Goal: Task Accomplishment & Management: Manage account settings

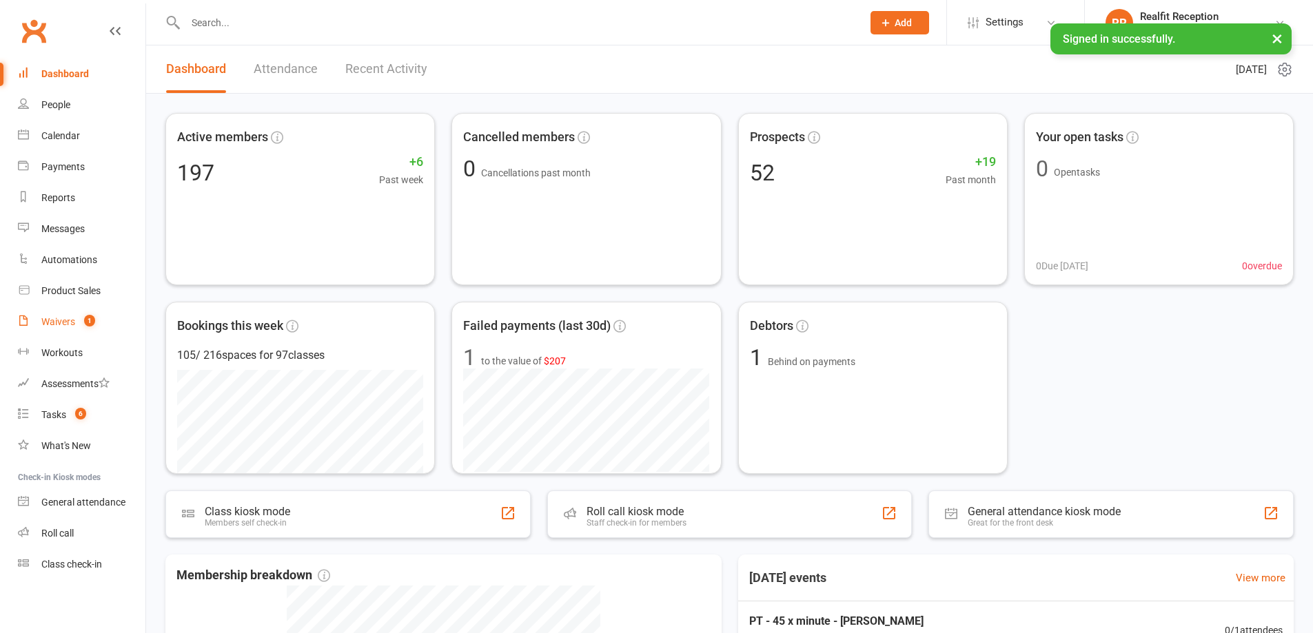
click at [63, 316] on div "Waivers" at bounding box center [58, 321] width 34 height 11
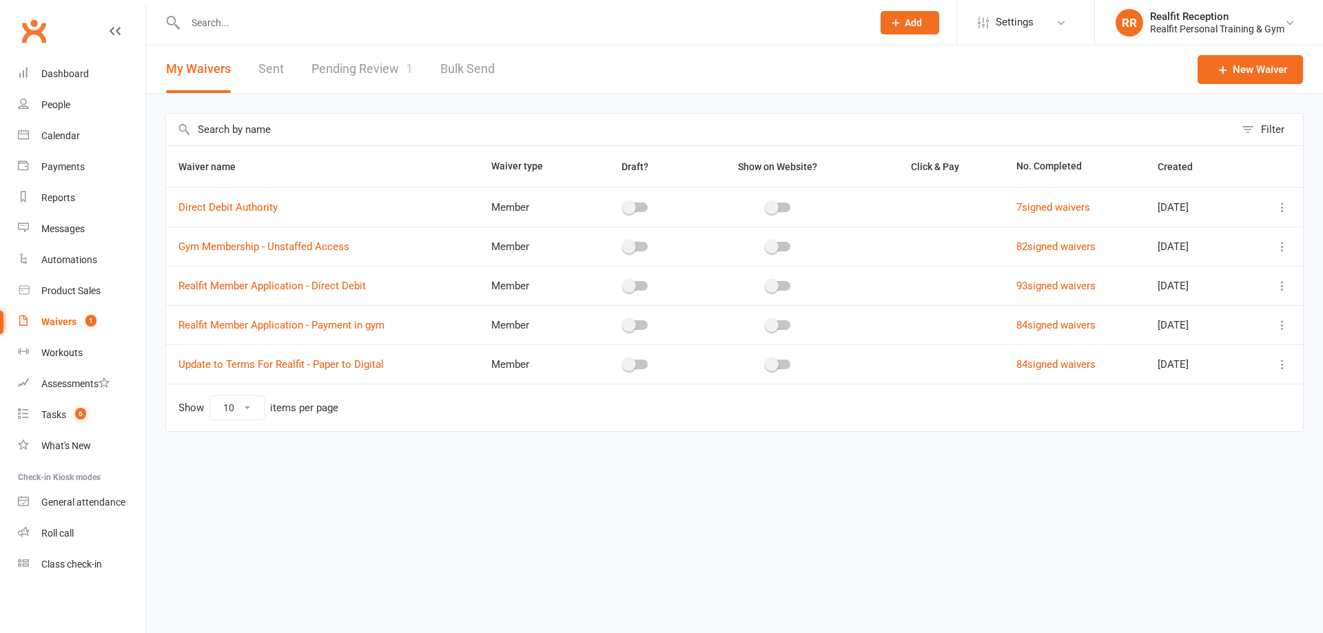
click at [376, 65] on link "Pending Review 1" at bounding box center [362, 69] width 101 height 48
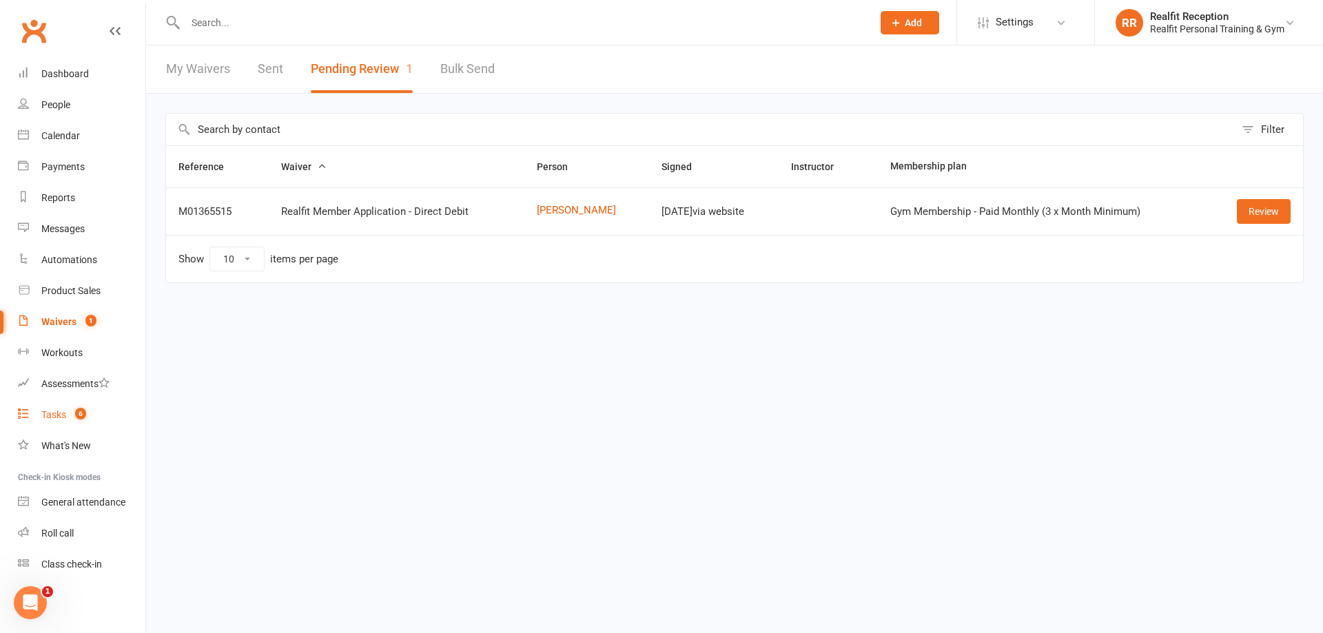
click at [52, 419] on div "Tasks" at bounding box center [53, 414] width 25 height 11
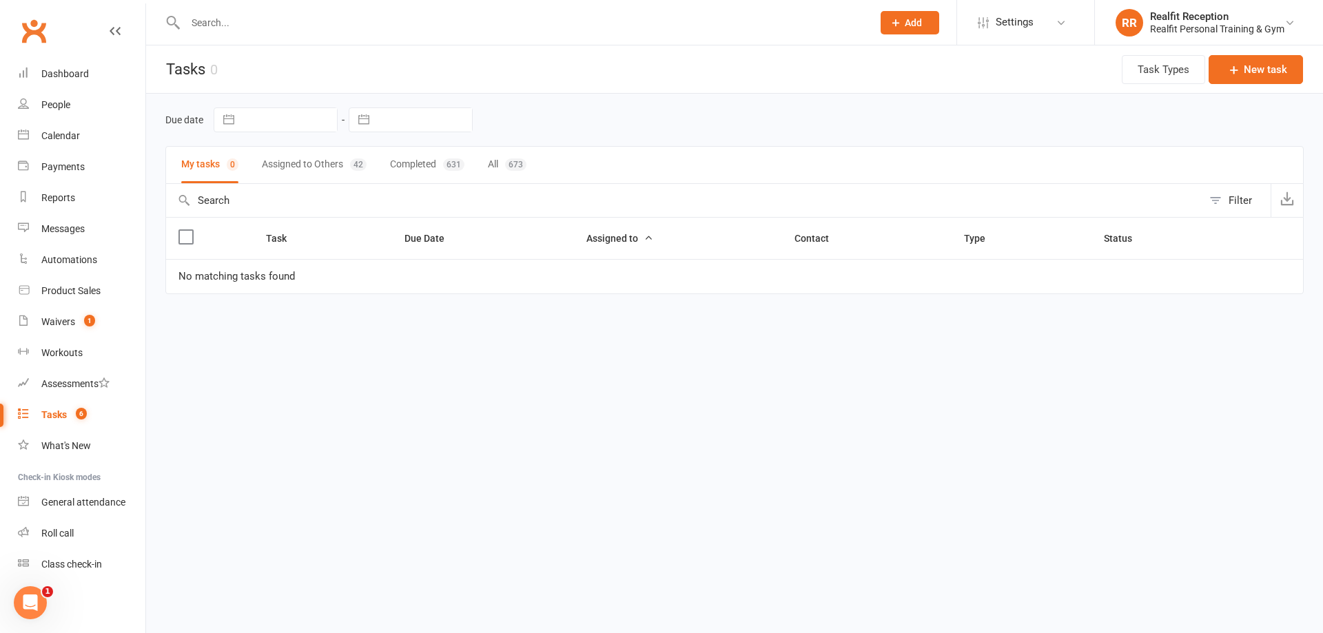
click at [280, 162] on button "Assigned to Others 42" at bounding box center [314, 165] width 105 height 37
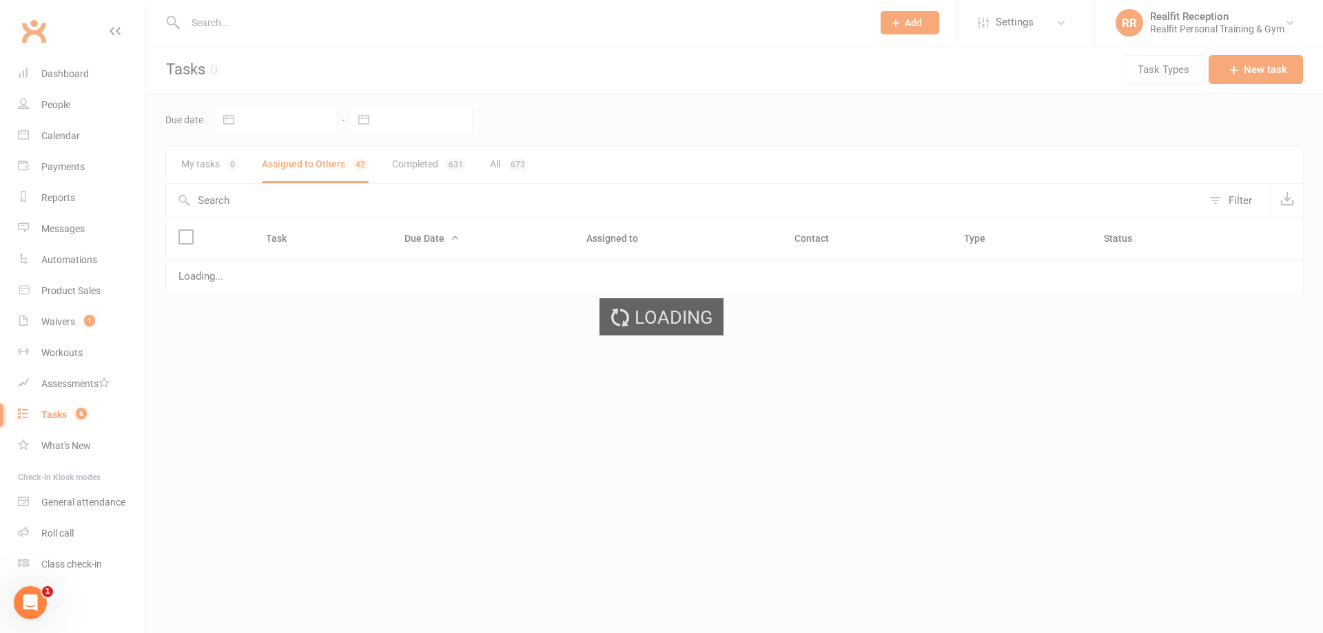
select select "started"
select select "waiting"
select select "started"
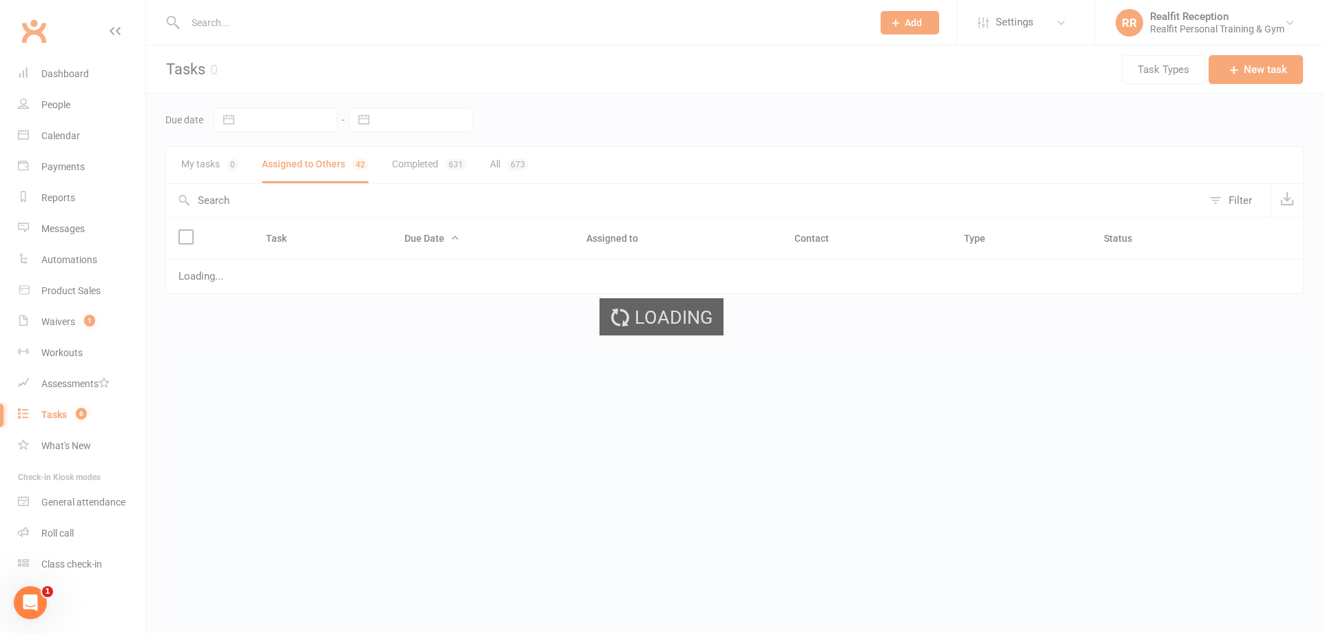
select select "waiting"
select select "started"
select select "waiting"
select select "started"
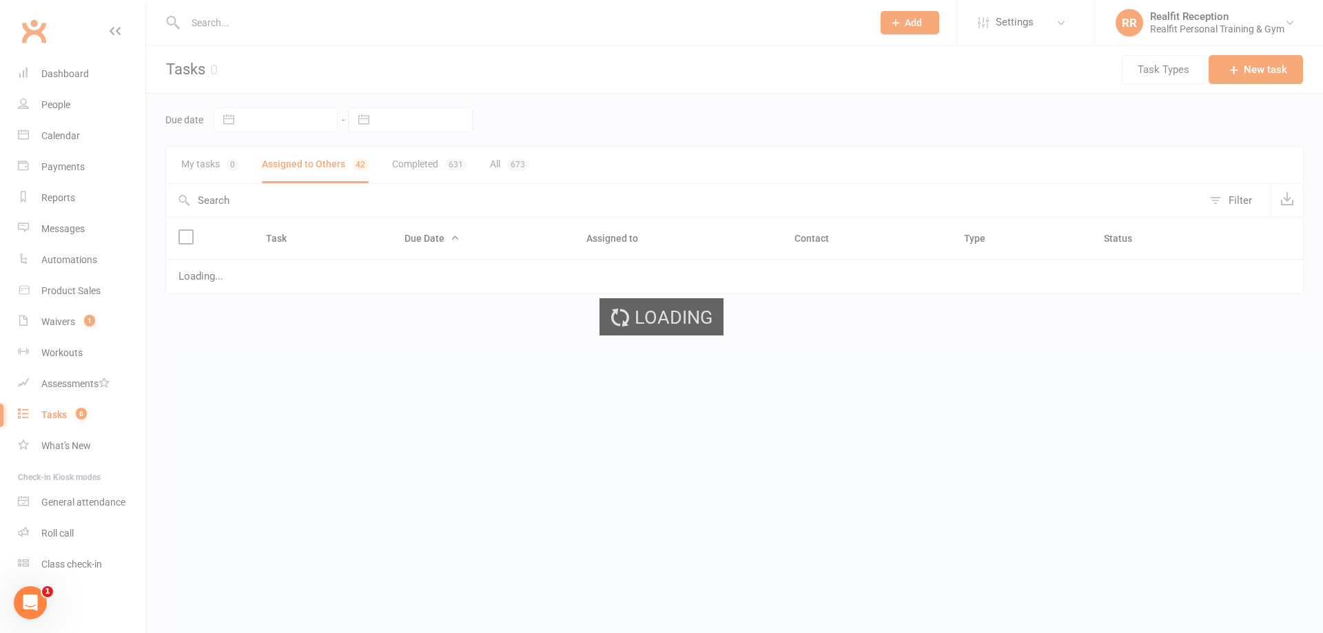
select select "started"
select select "waiting"
select select "started"
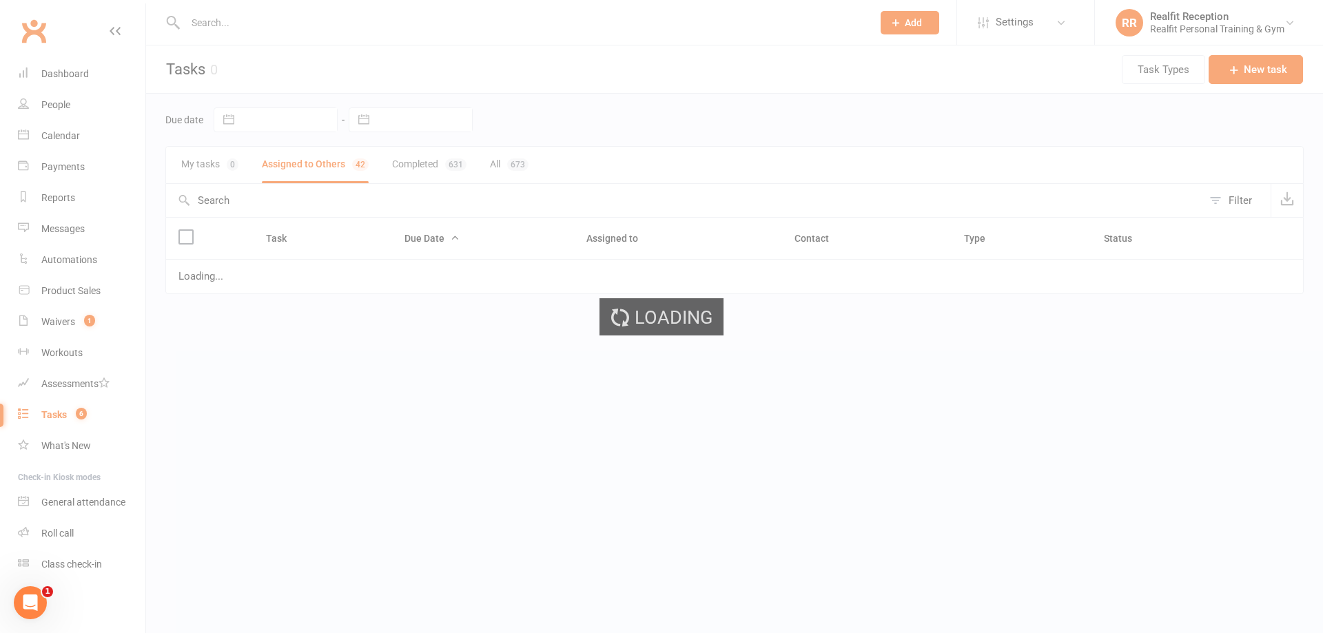
select select "waiting"
select select "started"
select select "waiting"
select select "started"
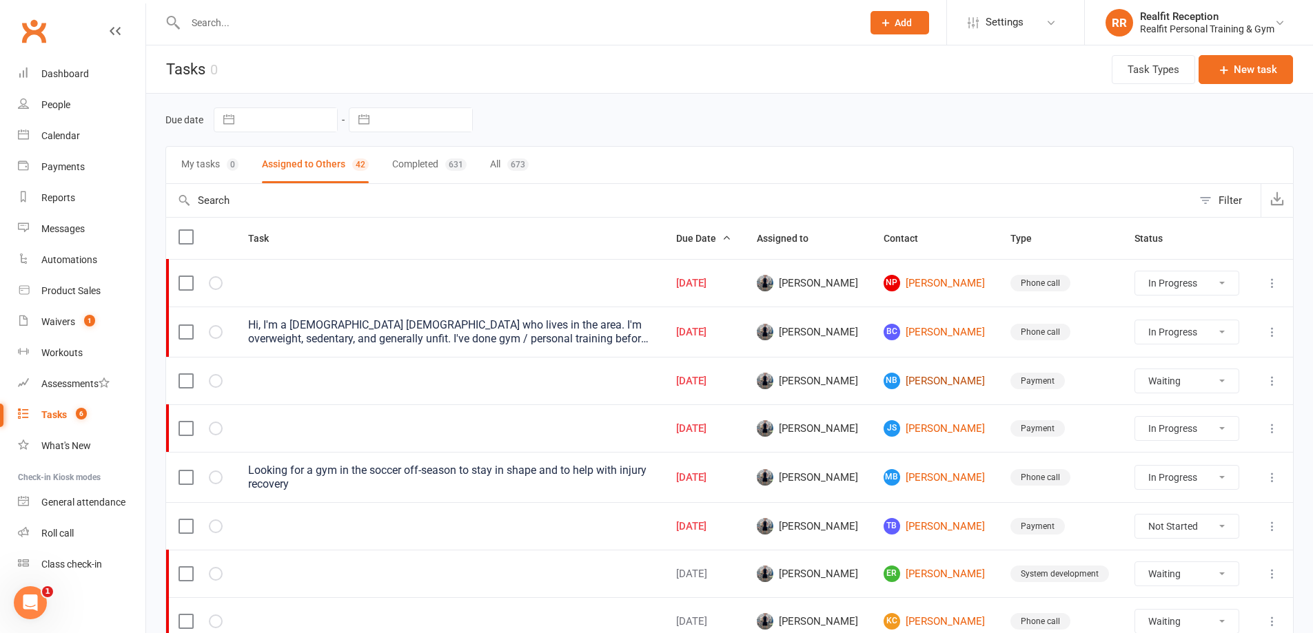
click at [913, 377] on link "NB [PERSON_NAME]" at bounding box center [935, 381] width 102 height 17
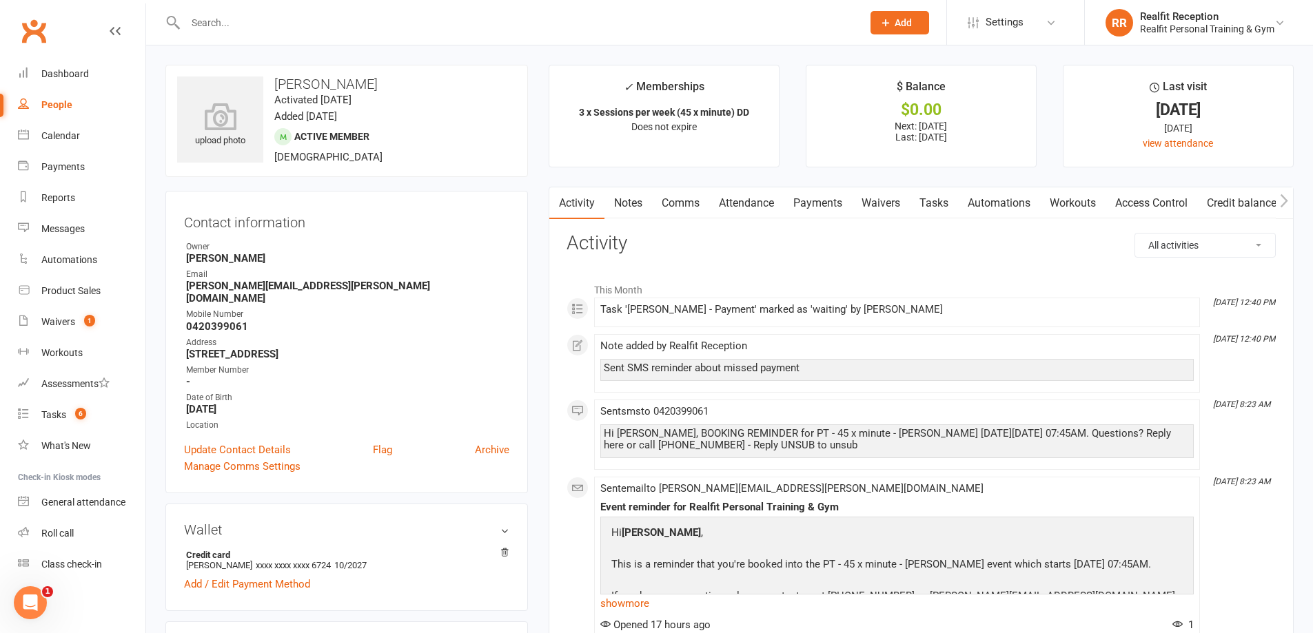
click at [829, 203] on link "Payments" at bounding box center [818, 203] width 68 height 32
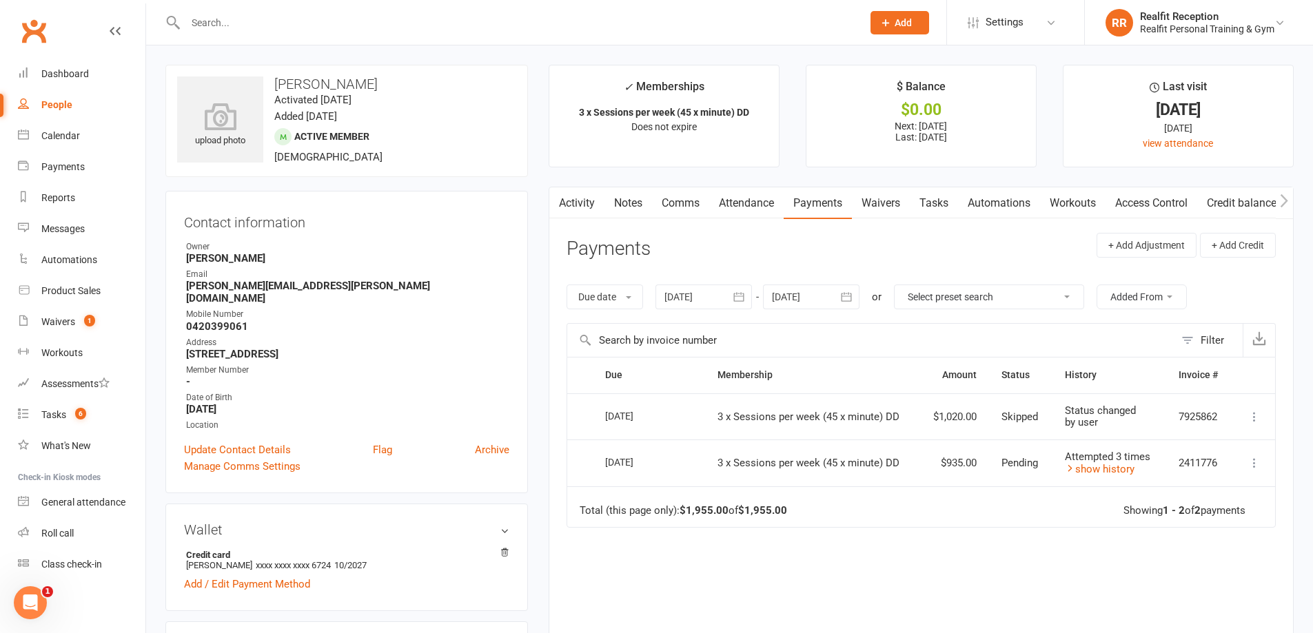
click at [944, 198] on link "Tasks" at bounding box center [934, 203] width 48 height 32
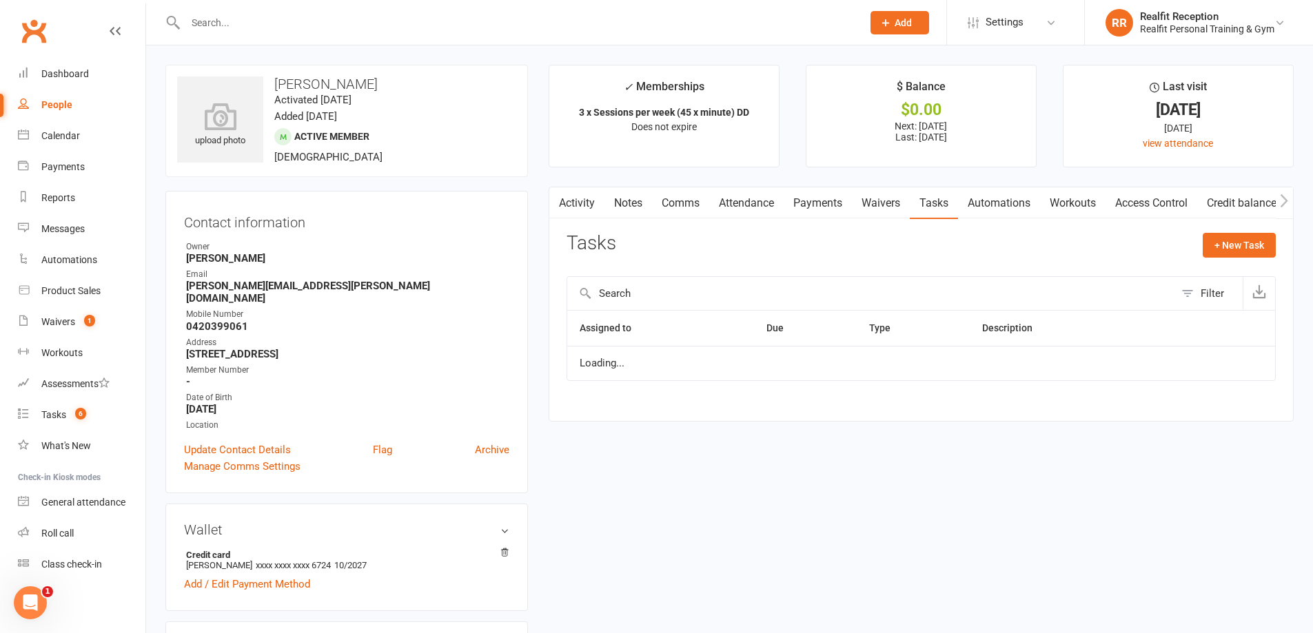
select select "waiting"
click at [1221, 369] on icon "button" at bounding box center [1226, 370] width 12 height 12
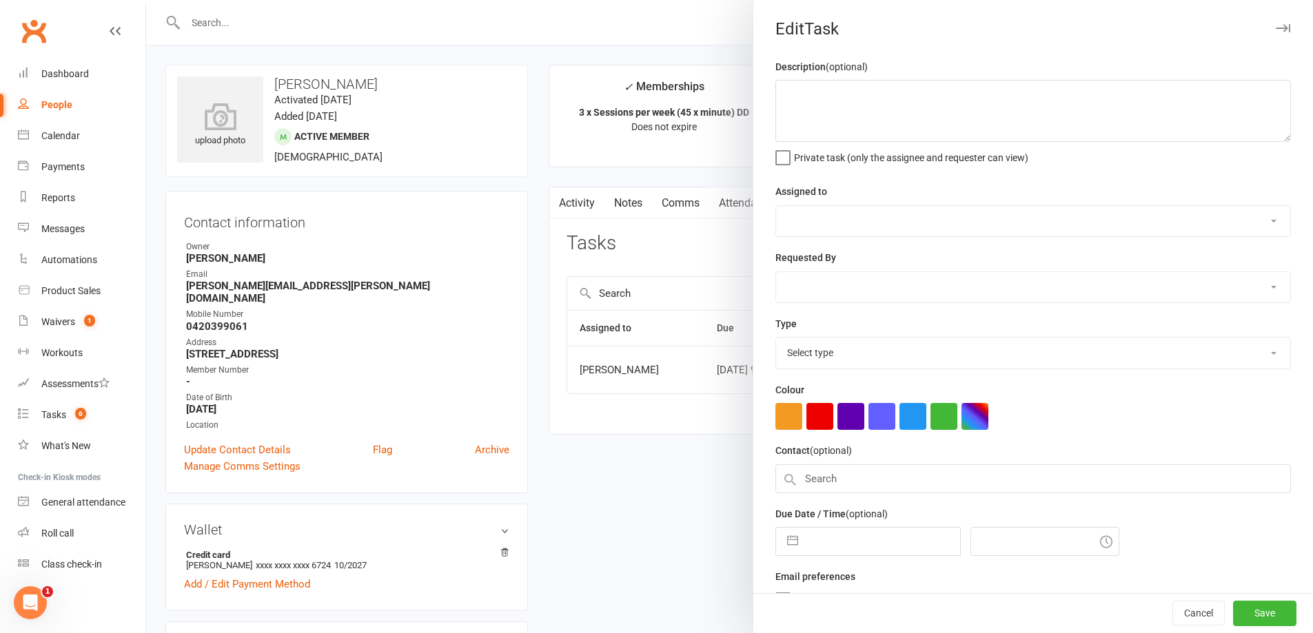
select select "49223"
type input "[DATE]"
type input "9:45am"
select select "30000"
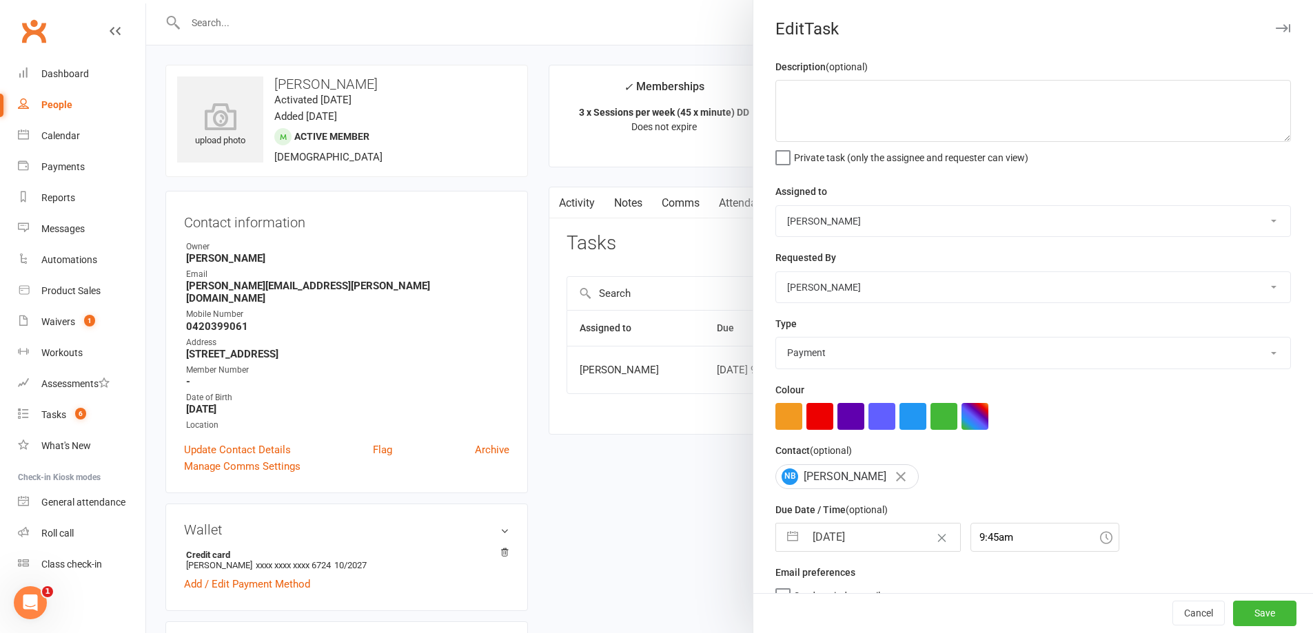
select select "8"
select select "2025"
select select "9"
select select "2025"
select select "10"
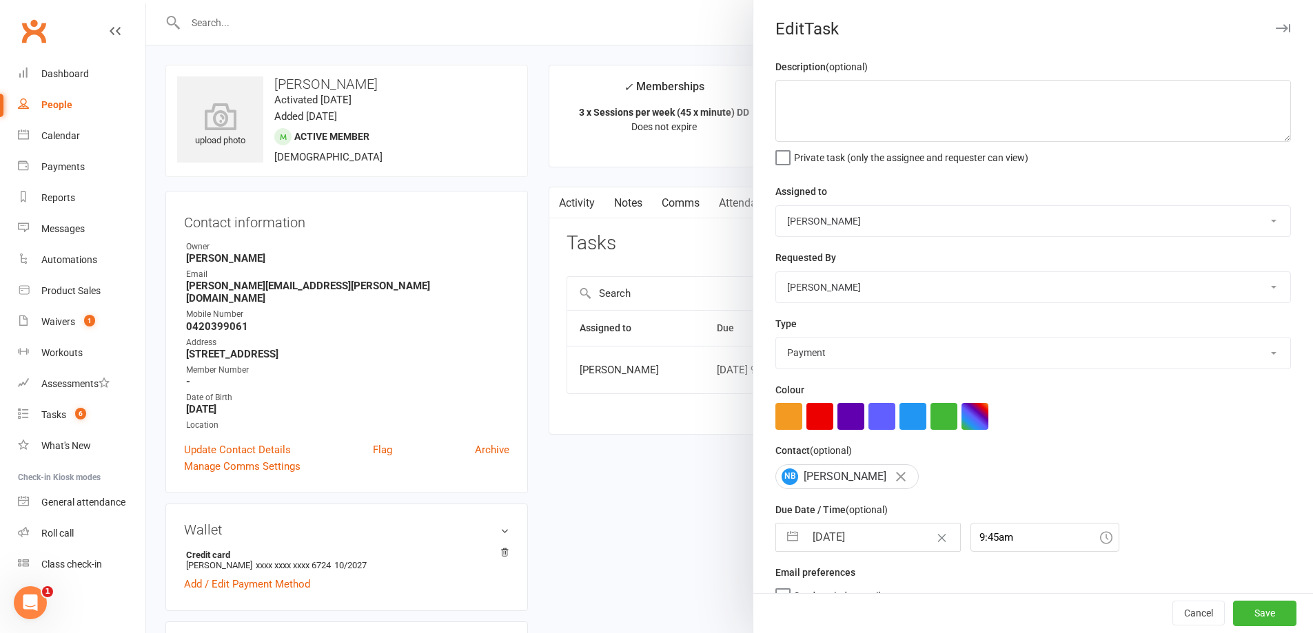
select select "2025"
click at [886, 548] on input "[DATE]" at bounding box center [882, 538] width 155 height 28
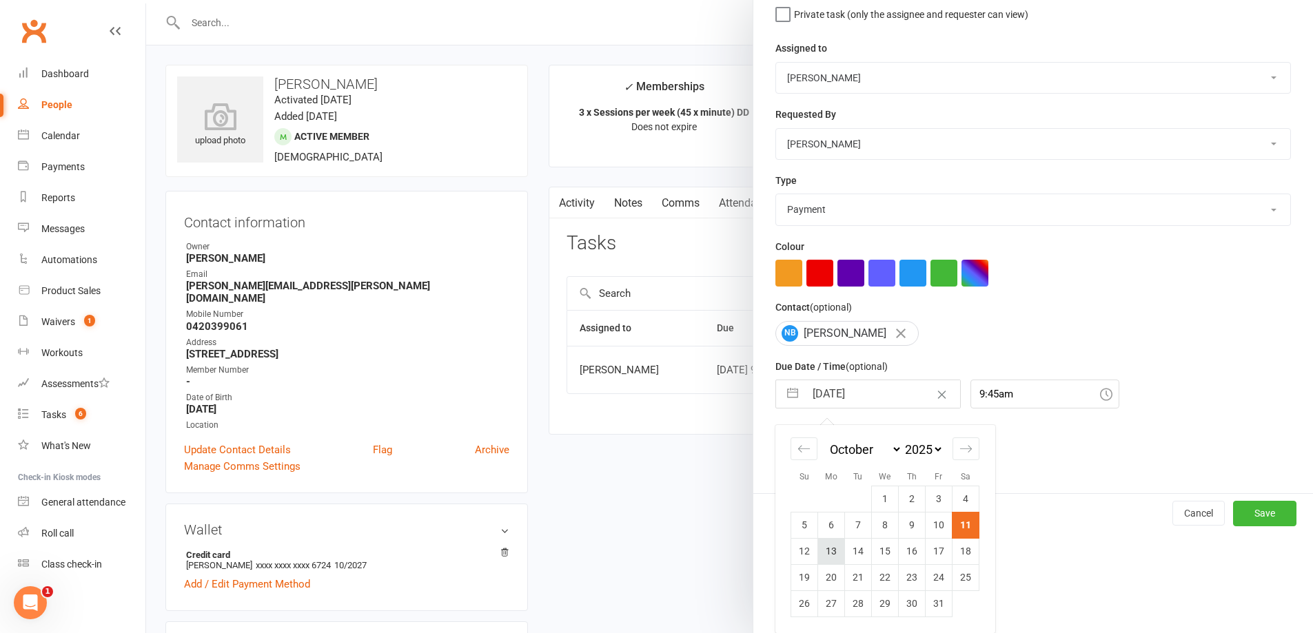
click at [832, 552] on td "13" at bounding box center [831, 551] width 27 height 26
type input "[DATE]"
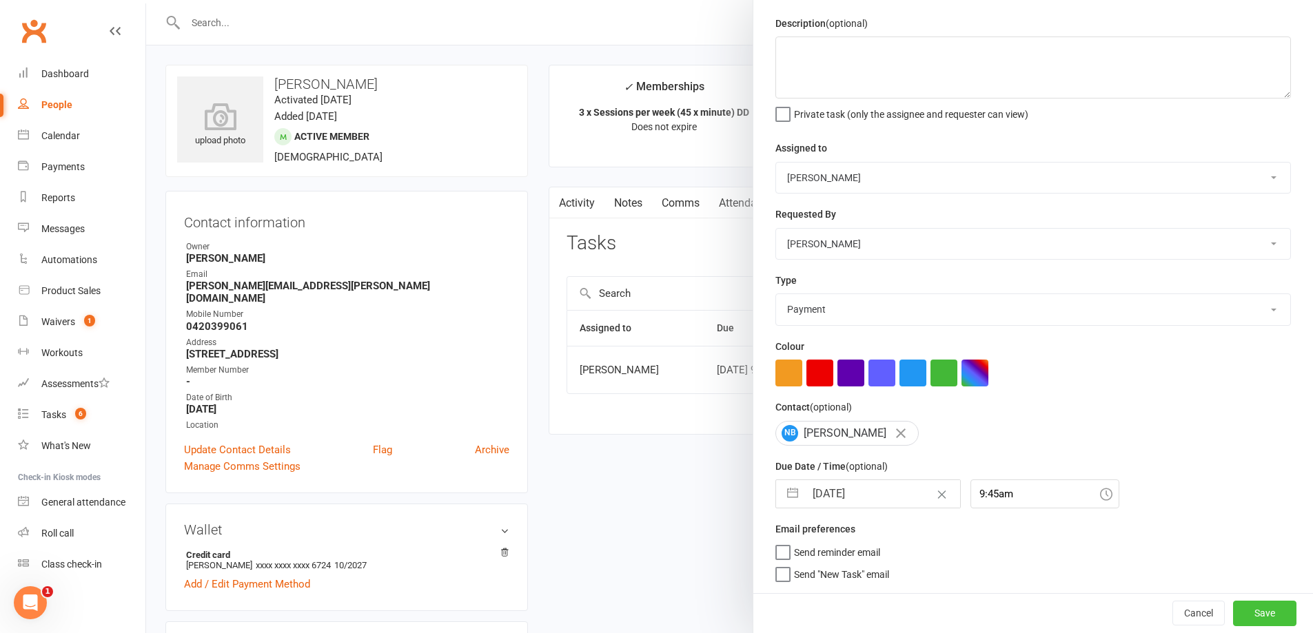
click at [1235, 612] on button "Save" at bounding box center [1264, 613] width 63 height 25
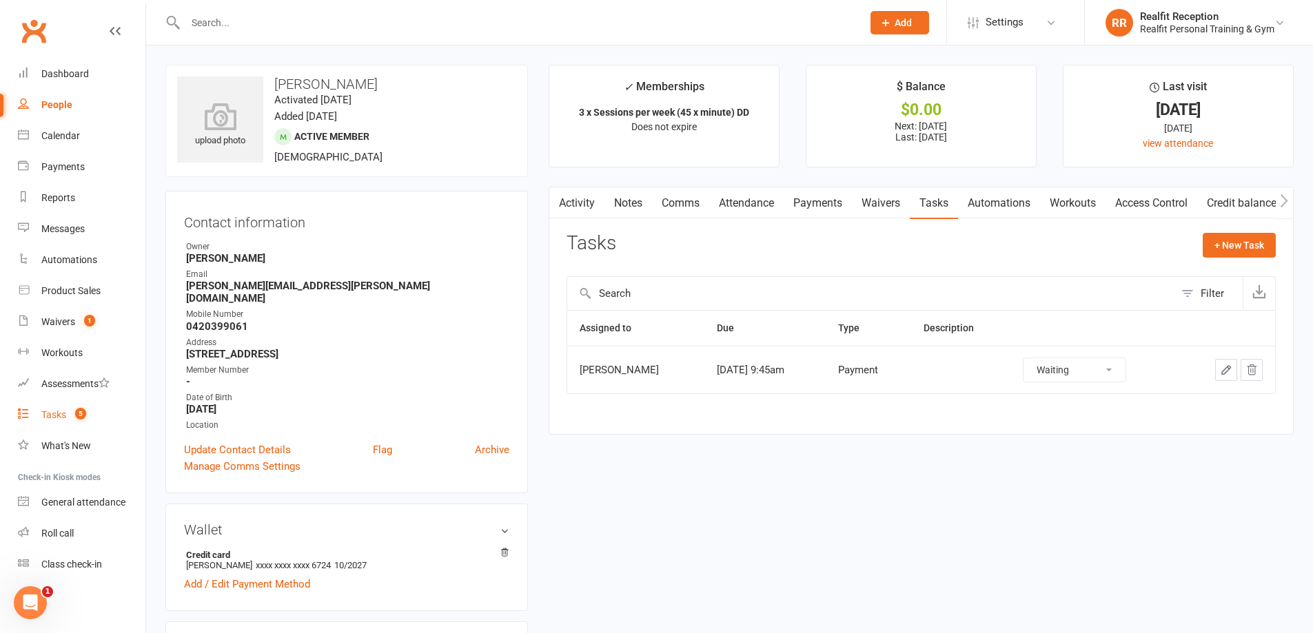
click at [60, 414] on div "Tasks" at bounding box center [53, 414] width 25 height 11
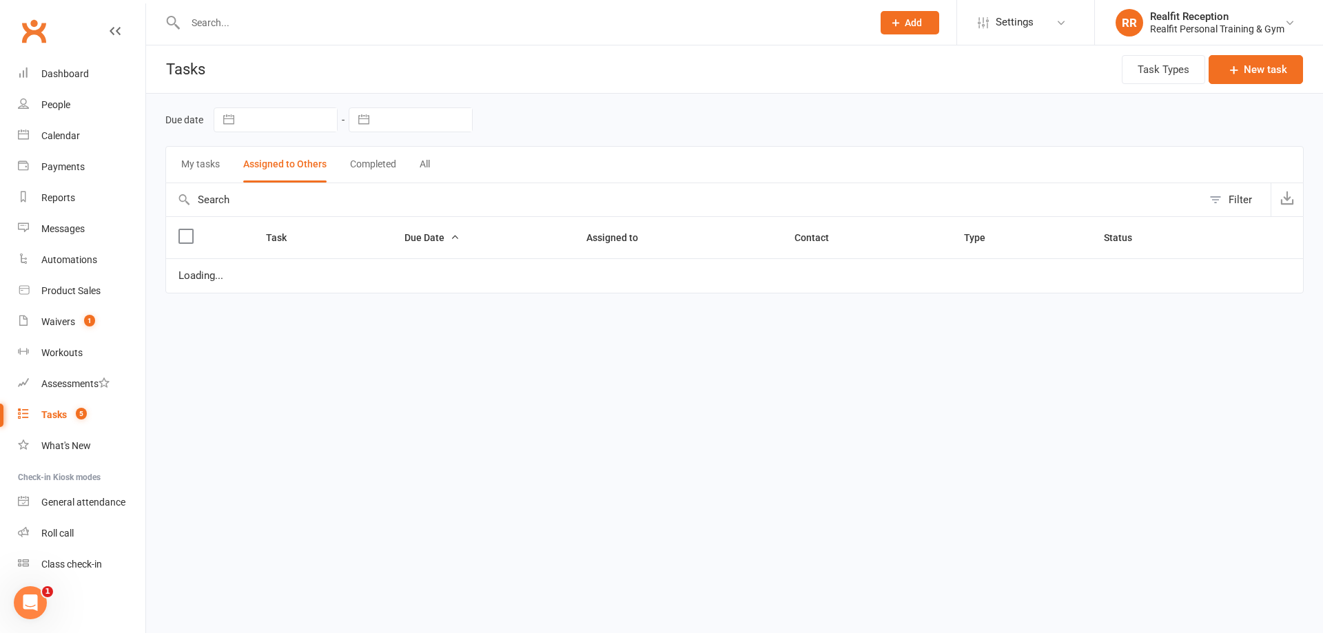
select select "started"
select select "waiting"
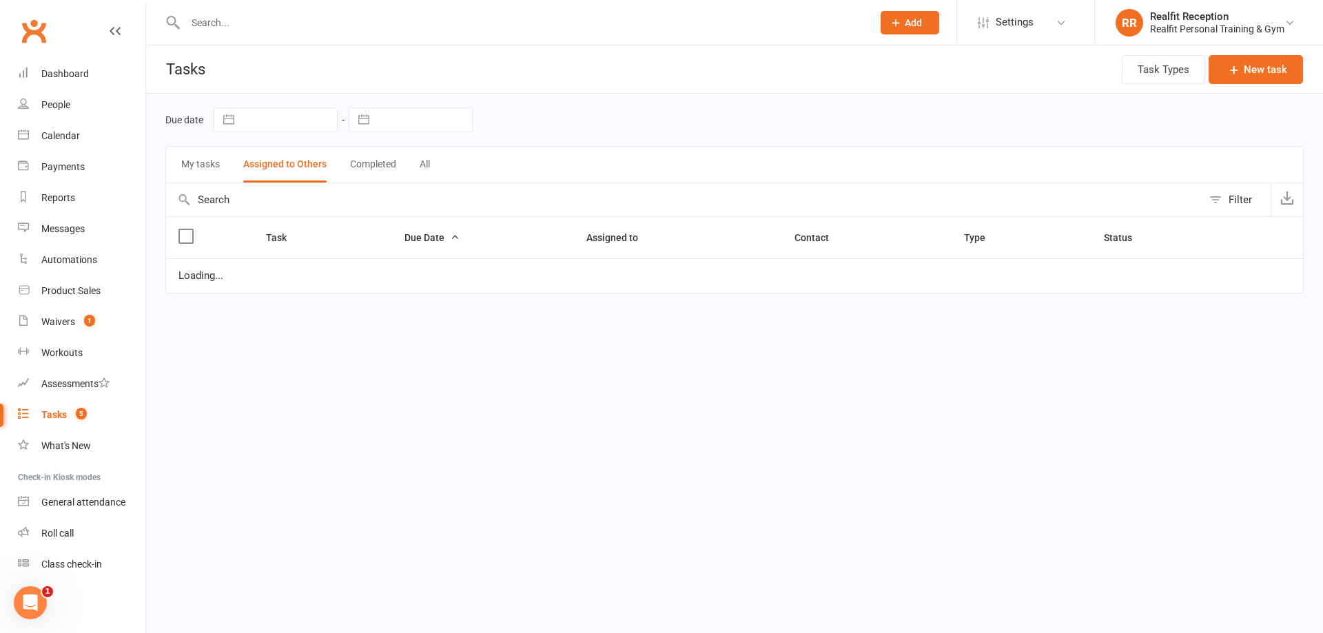
select select "waiting"
select select "started"
select select "waiting"
select select "started"
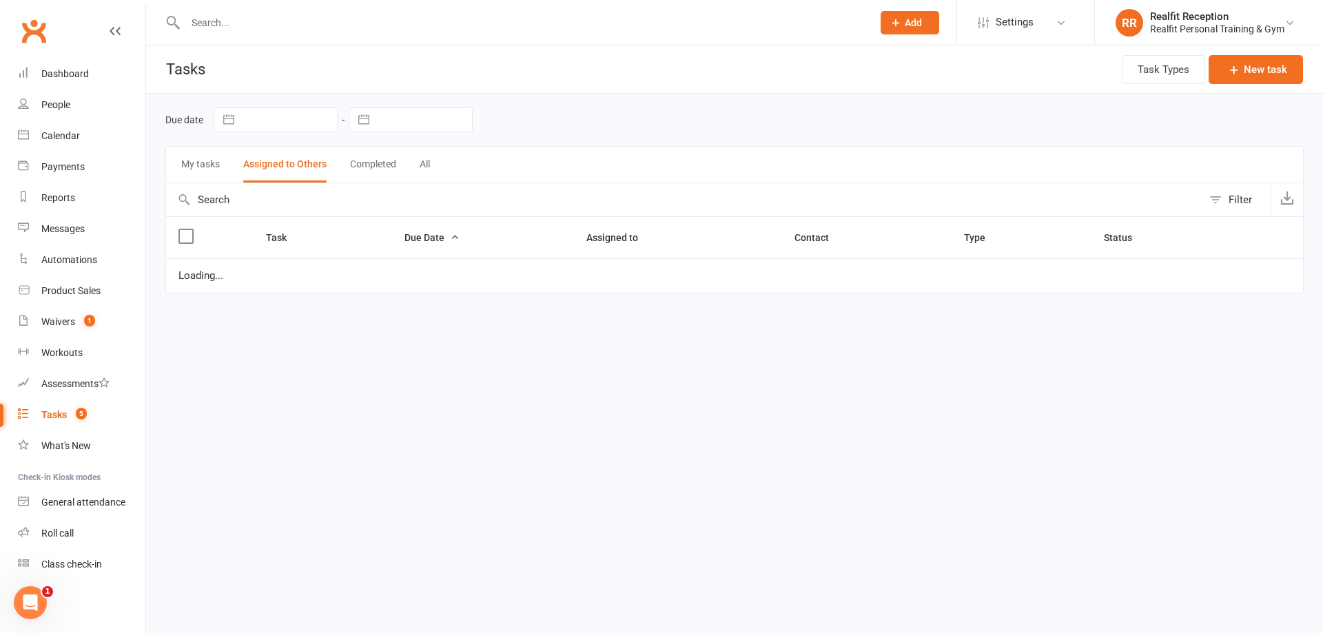
select select "started"
select select "waiting"
select select "started"
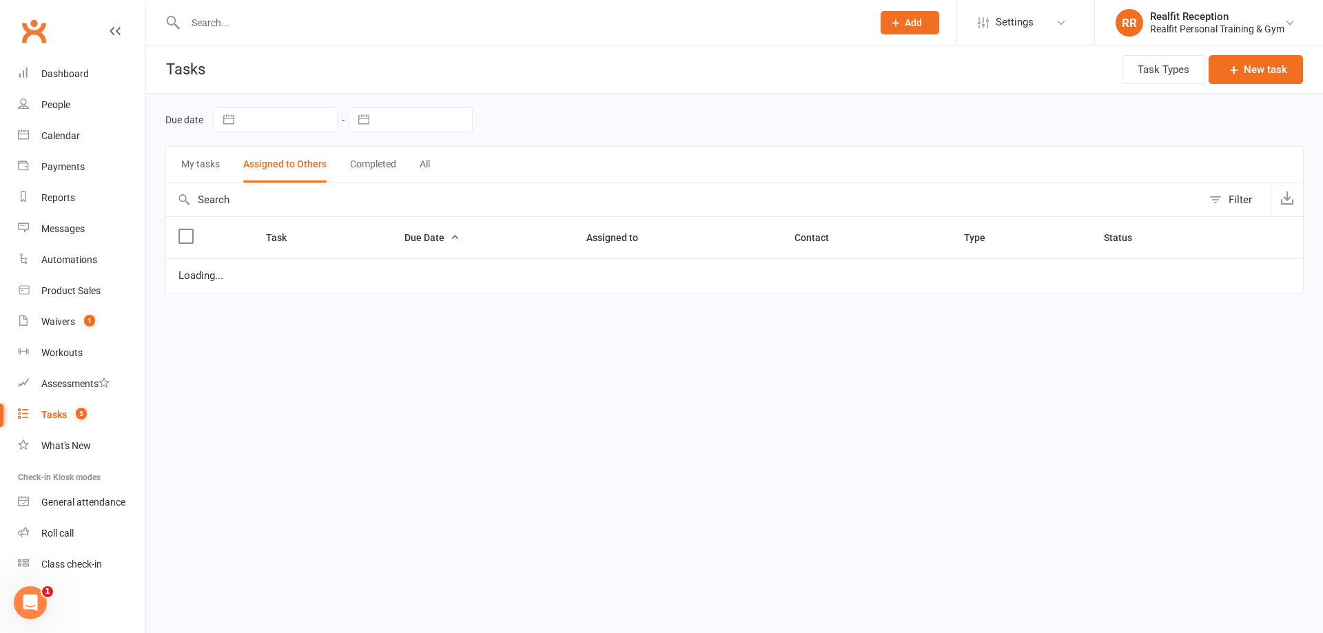
select select "waiting"
select select "started"
select select "waiting"
select select "started"
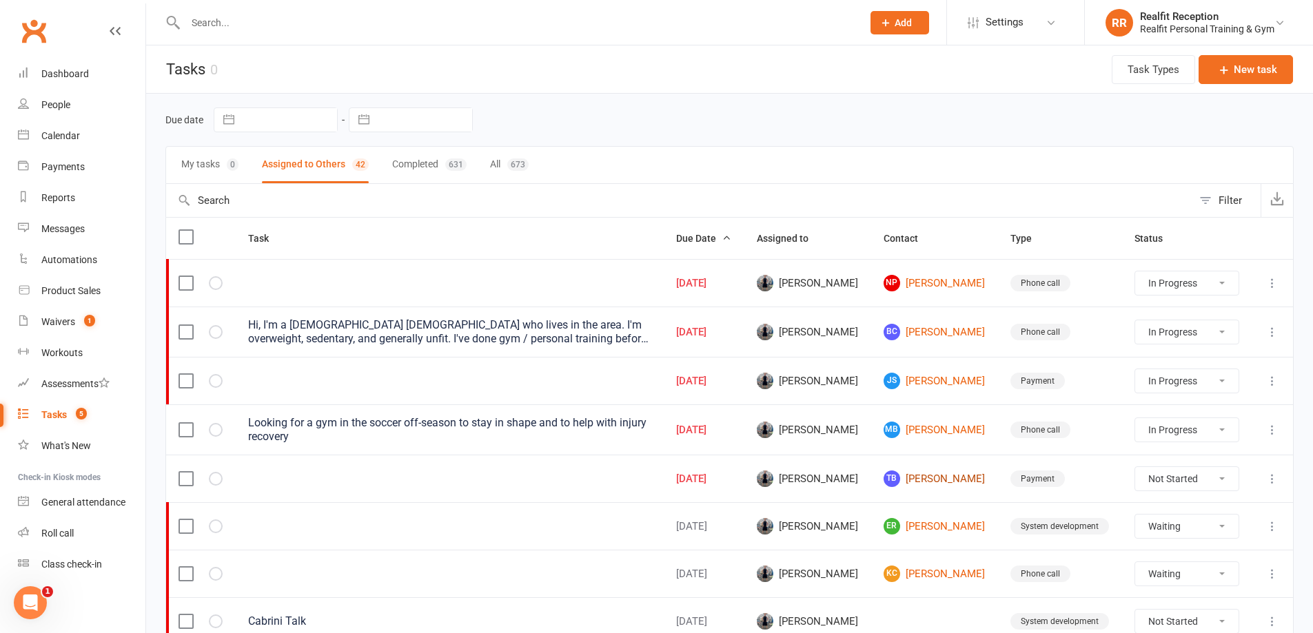
click at [973, 482] on link "TB [PERSON_NAME]" at bounding box center [935, 479] width 102 height 17
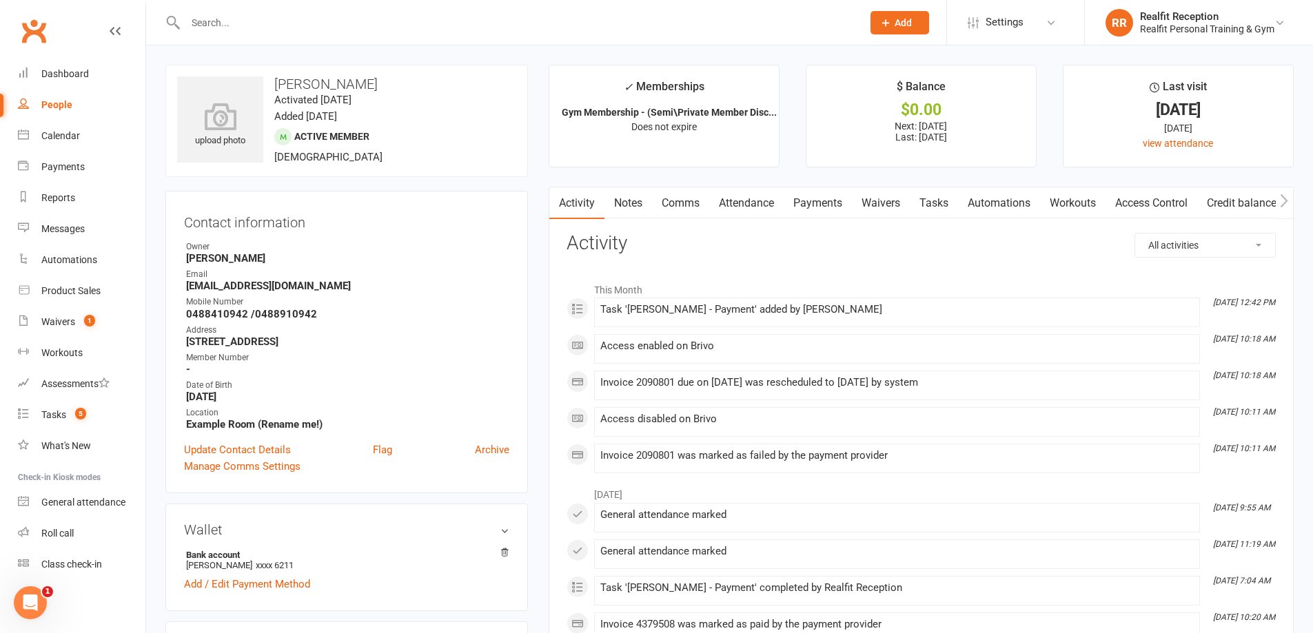
click at [824, 206] on link "Payments" at bounding box center [818, 203] width 68 height 32
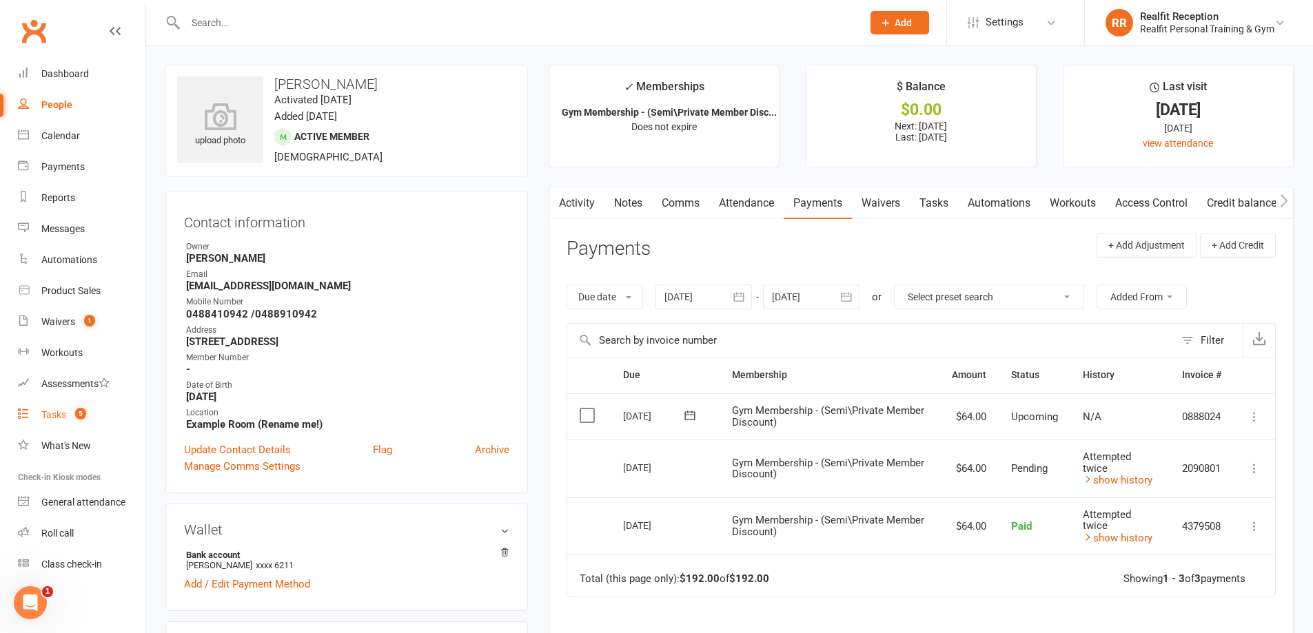
click at [55, 413] on div "Tasks" at bounding box center [53, 414] width 25 height 11
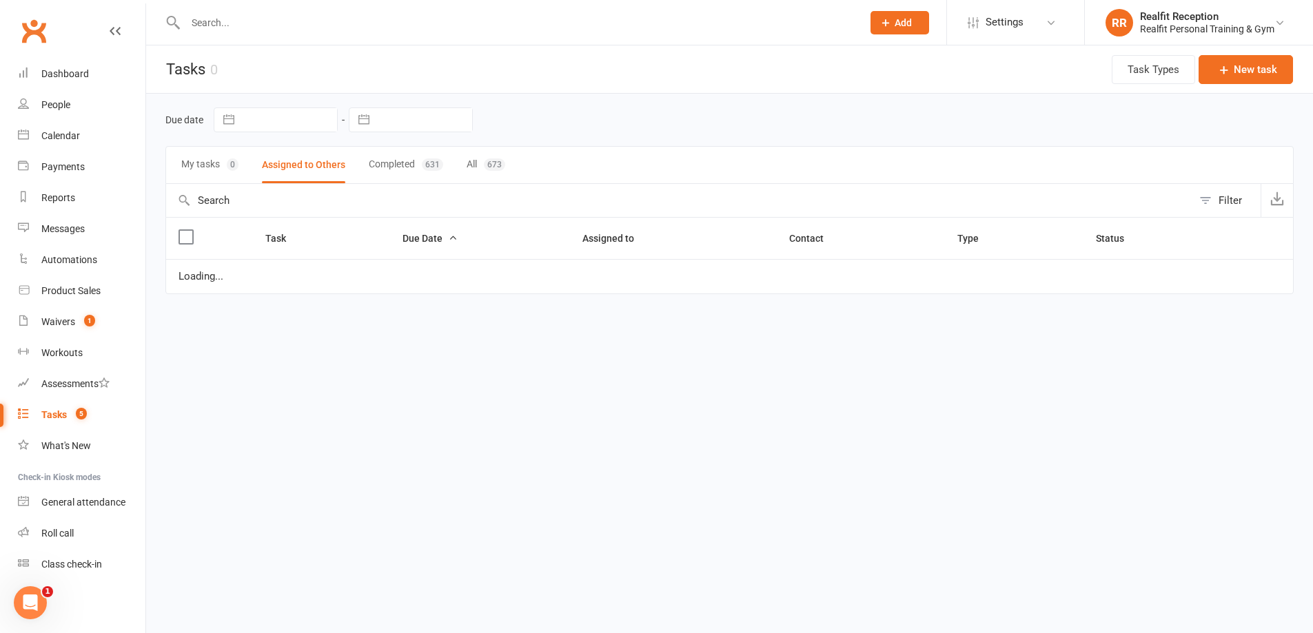
select select "started"
select select "waiting"
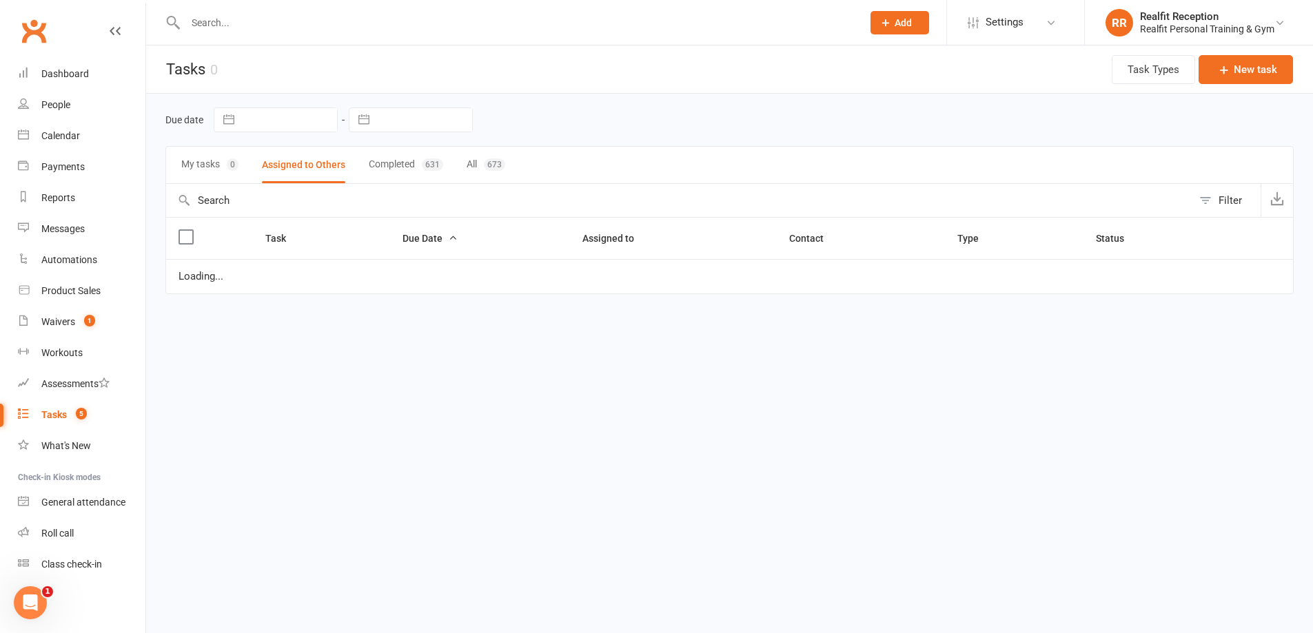
select select "waiting"
select select "started"
select select "waiting"
select select "started"
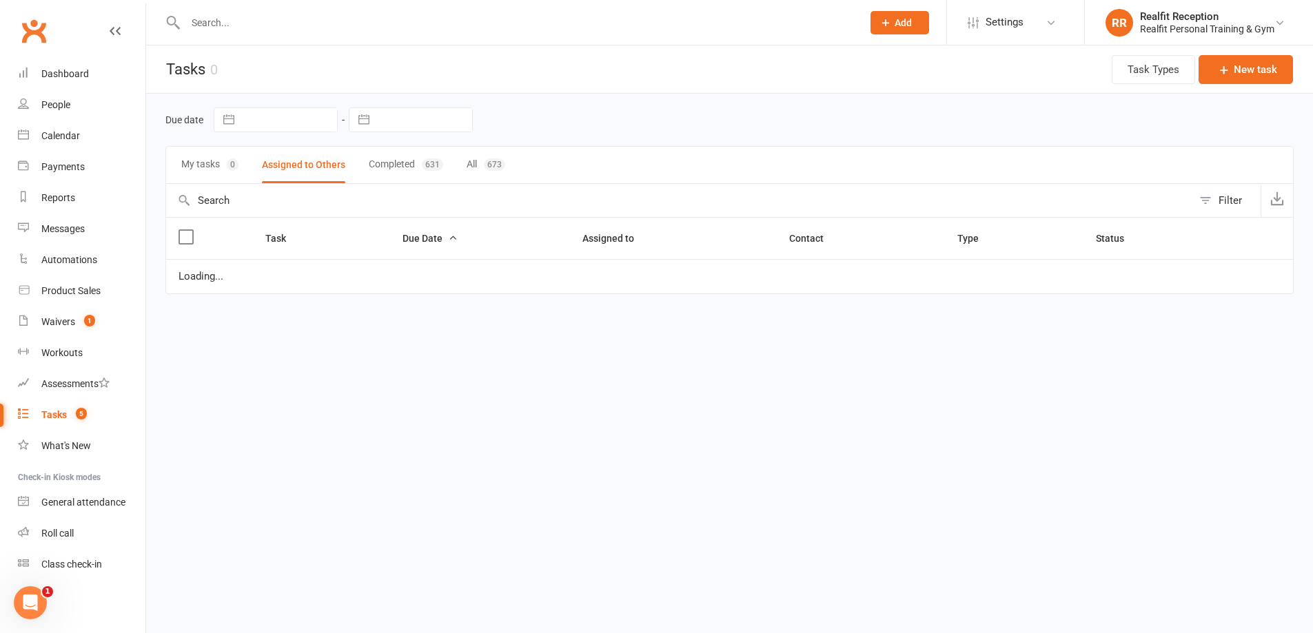
select select "started"
select select "waiting"
select select "started"
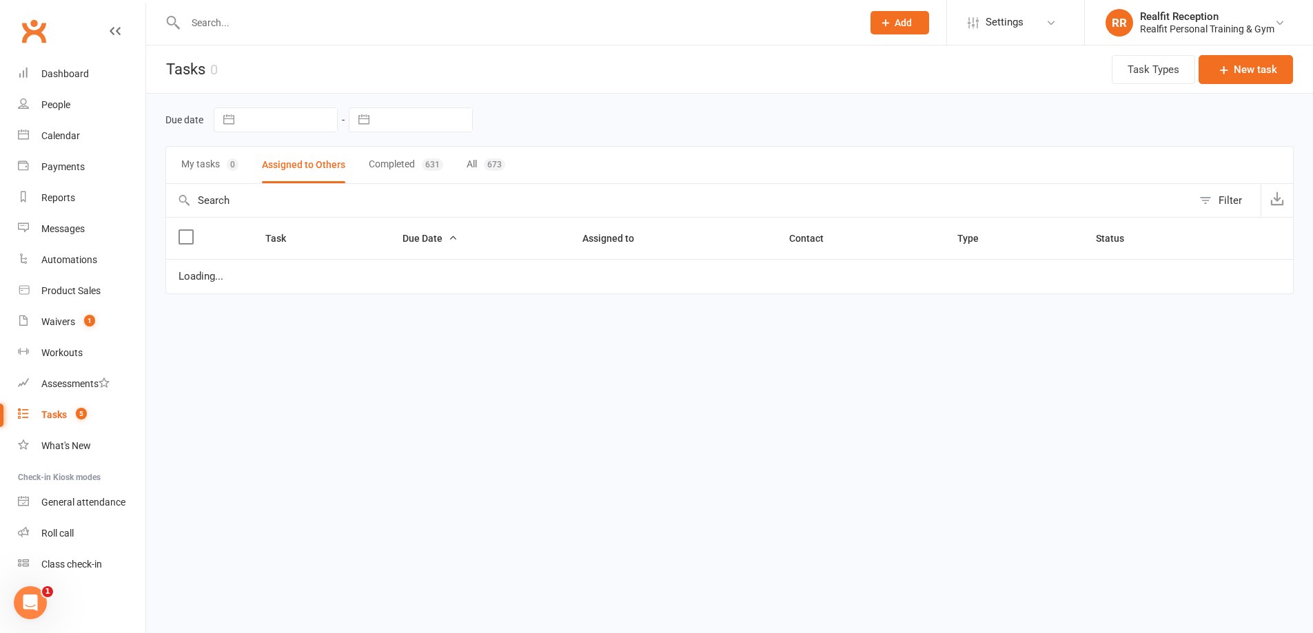
select select "waiting"
select select "started"
select select "waiting"
select select "started"
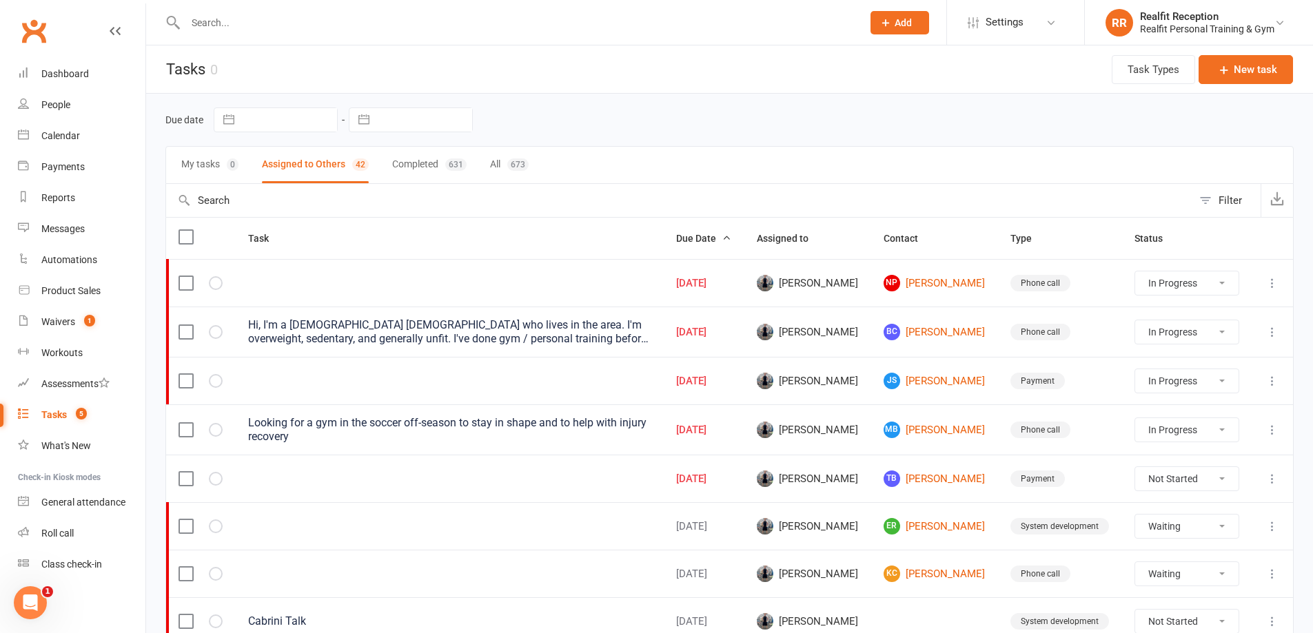
click at [1273, 336] on icon at bounding box center [1273, 332] width 14 height 14
click at [1214, 389] on link "Edit" at bounding box center [1201, 386] width 136 height 28
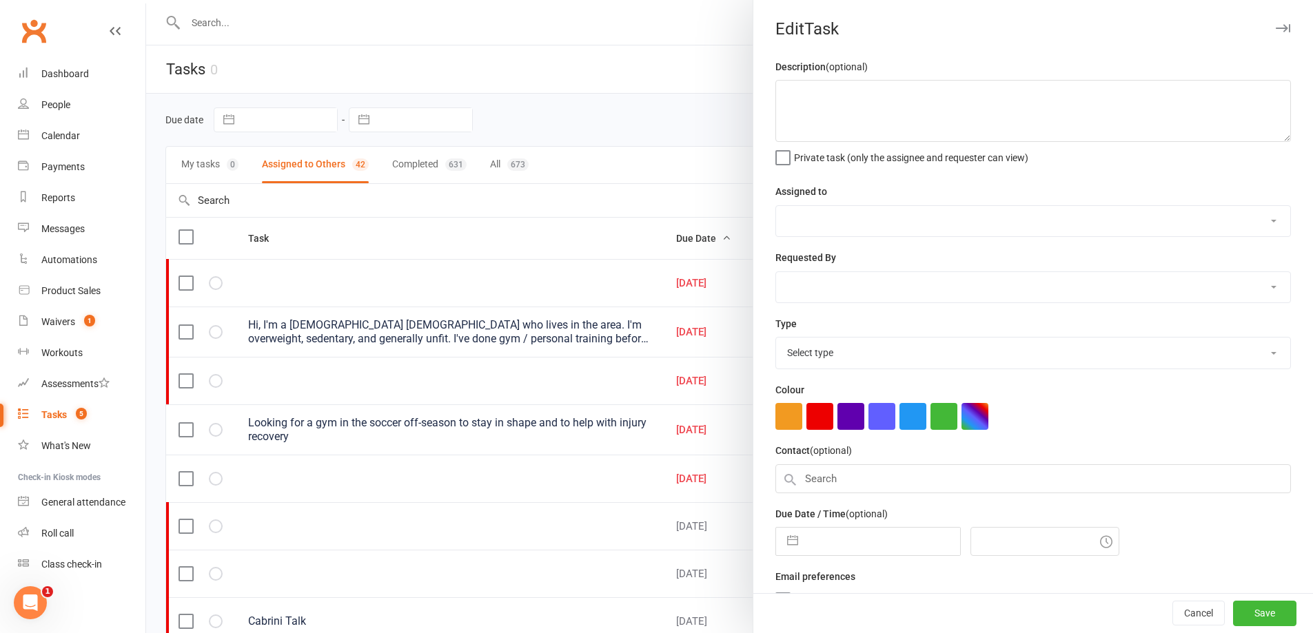
type textarea "Hi, I'm a [DEMOGRAPHIC_DATA] [DEMOGRAPHIC_DATA] who lives in the area. I'm over…"
select select "49223"
type input "[DATE]"
type input "8:30am"
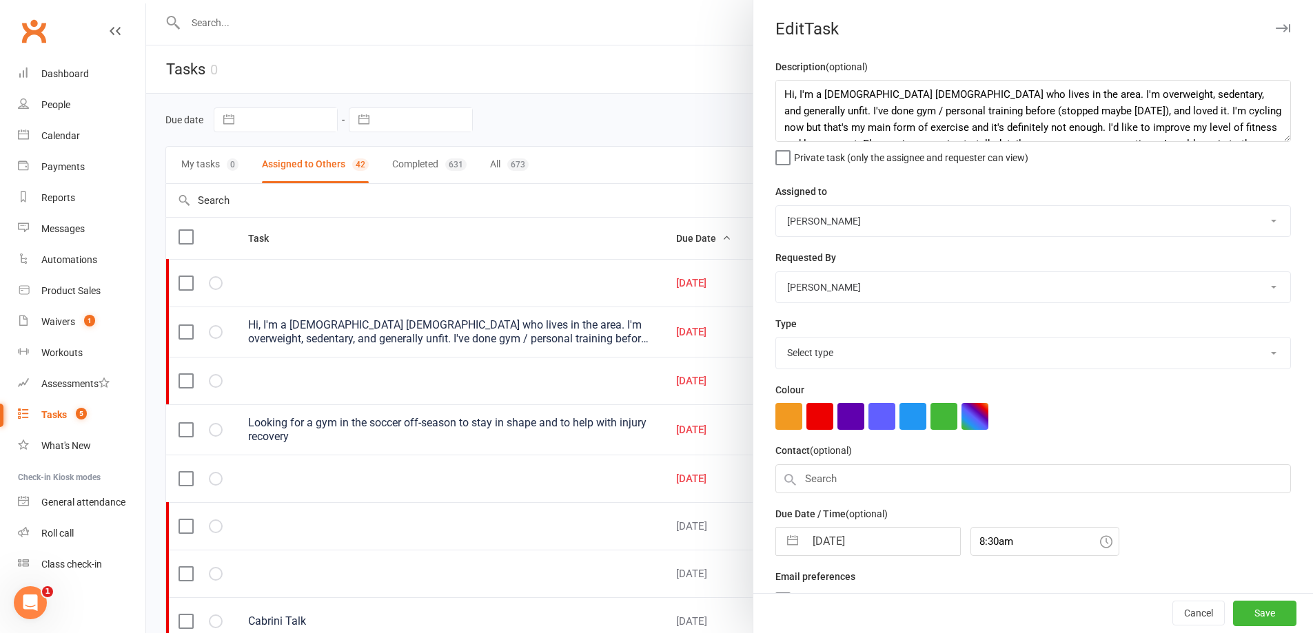
select select "26751"
select select "8"
select select "2025"
select select "9"
select select "2025"
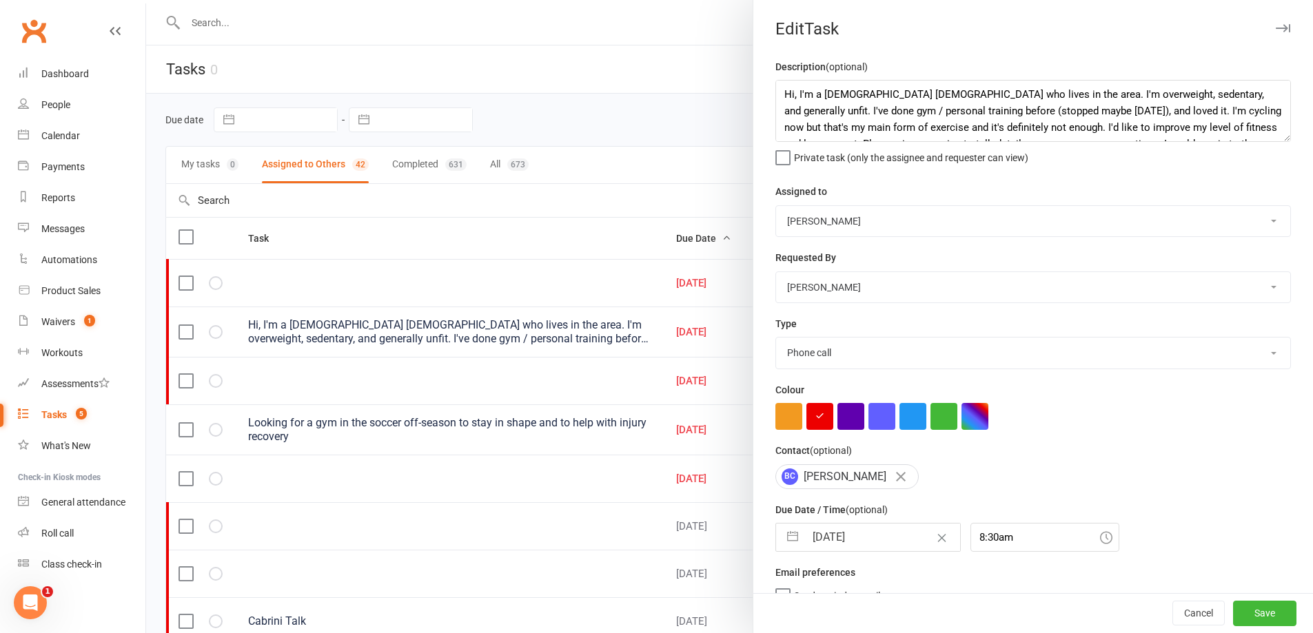
select select "10"
select select "2025"
click at [891, 549] on input "[DATE]" at bounding box center [882, 538] width 155 height 28
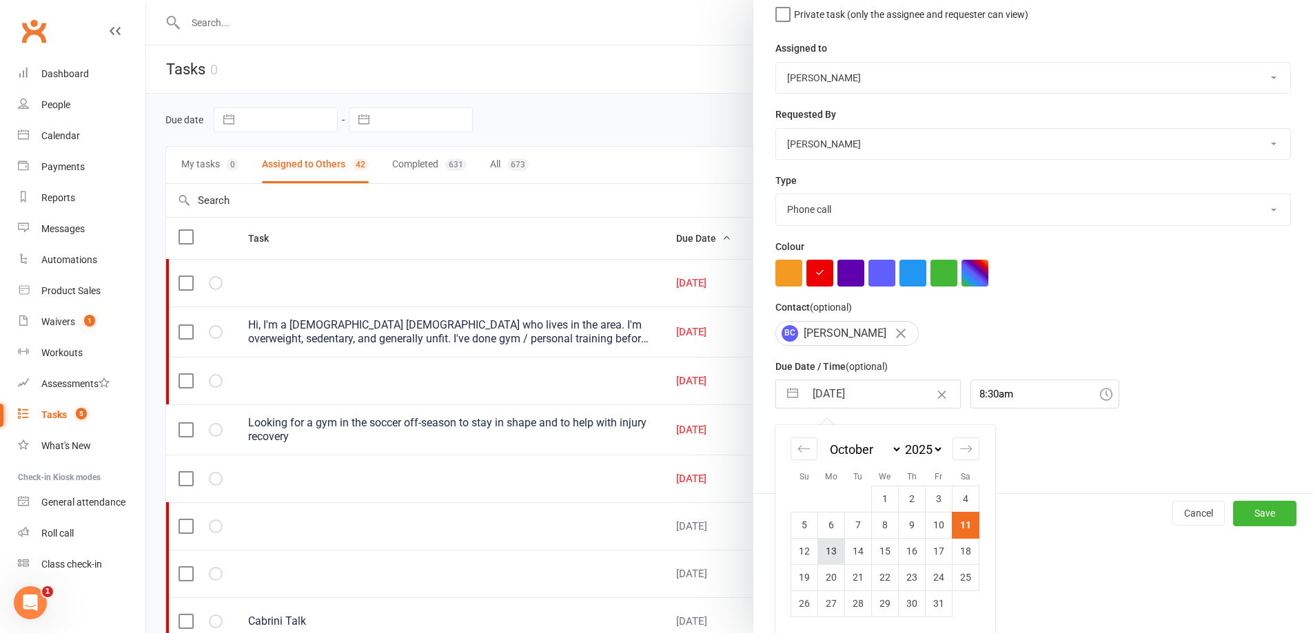
click at [826, 551] on td "13" at bounding box center [831, 551] width 27 height 26
type input "[DATE]"
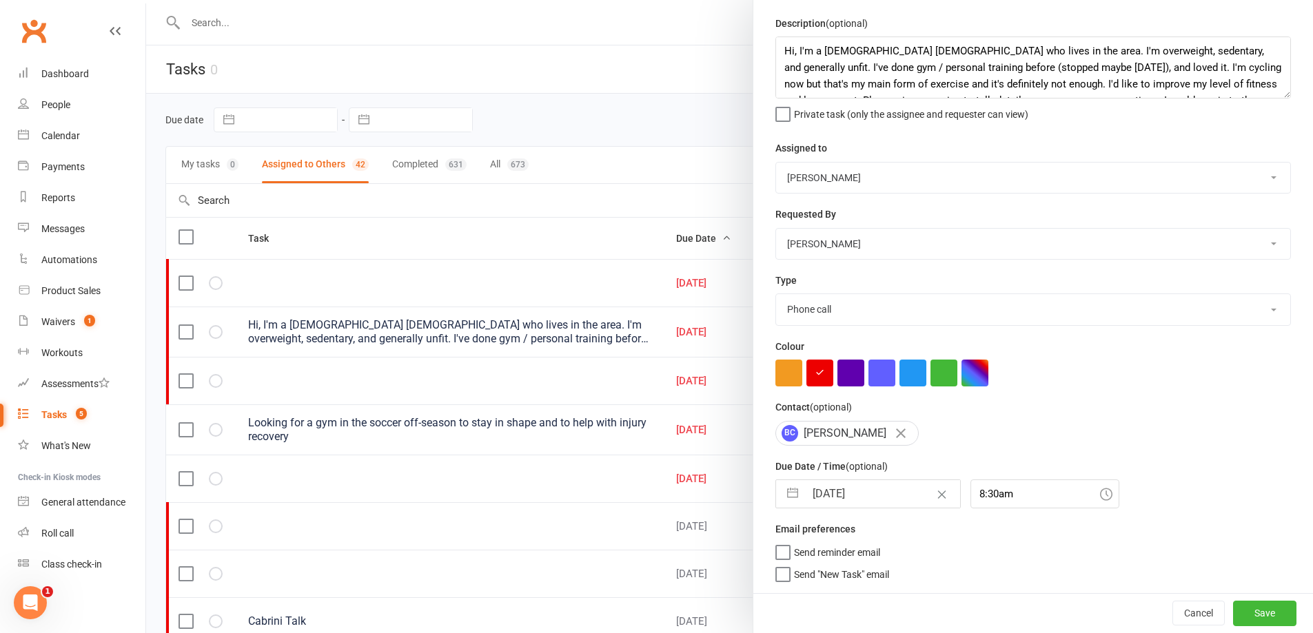
scroll to position [49, 0]
click at [1237, 609] on button "Save" at bounding box center [1264, 613] width 63 height 25
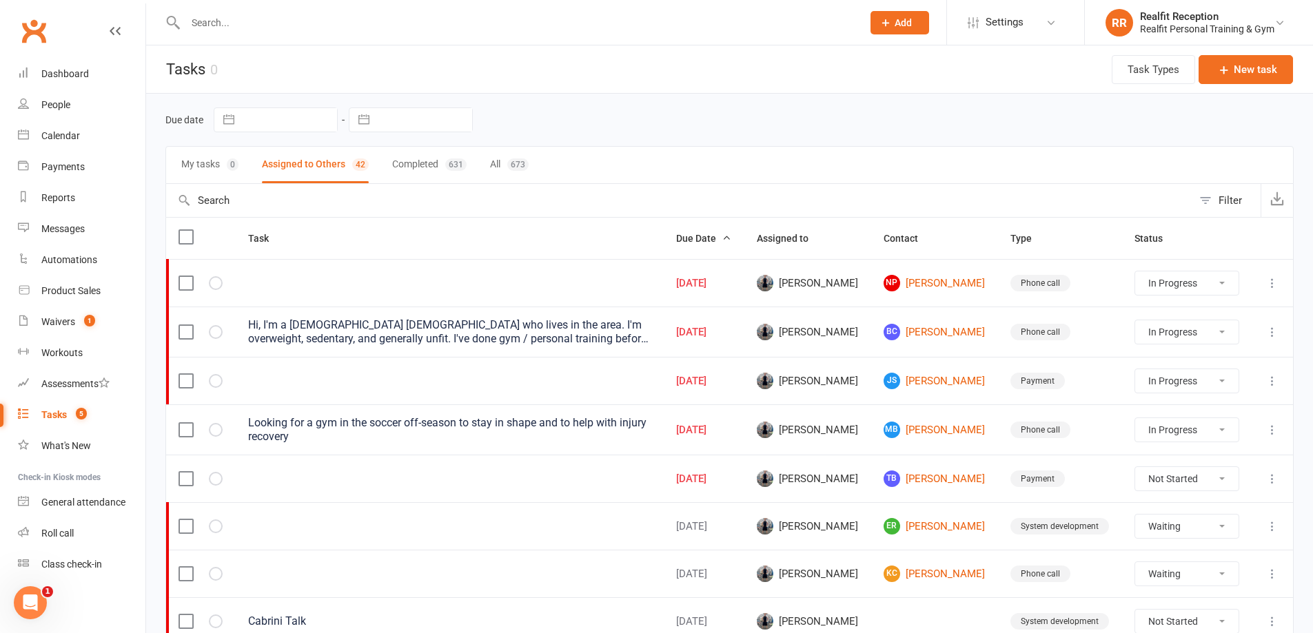
select select "started"
select select "waiting"
select select "started"
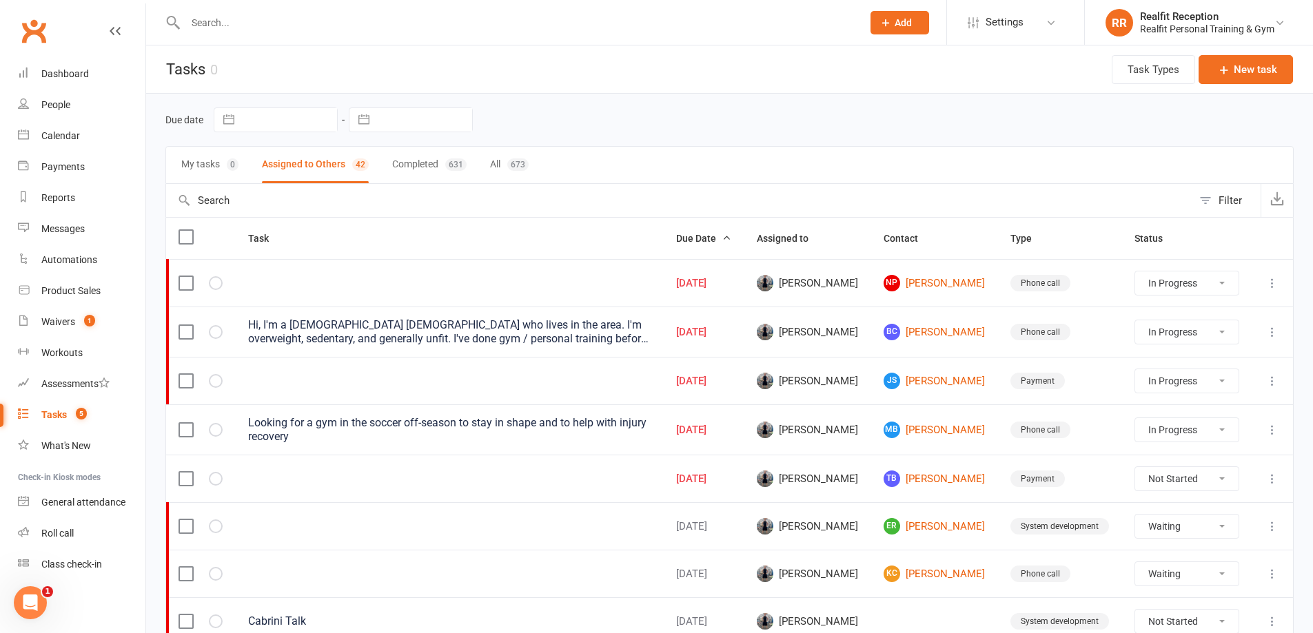
select select "started"
select select "waiting"
select select "started"
select select "waiting"
select select "started"
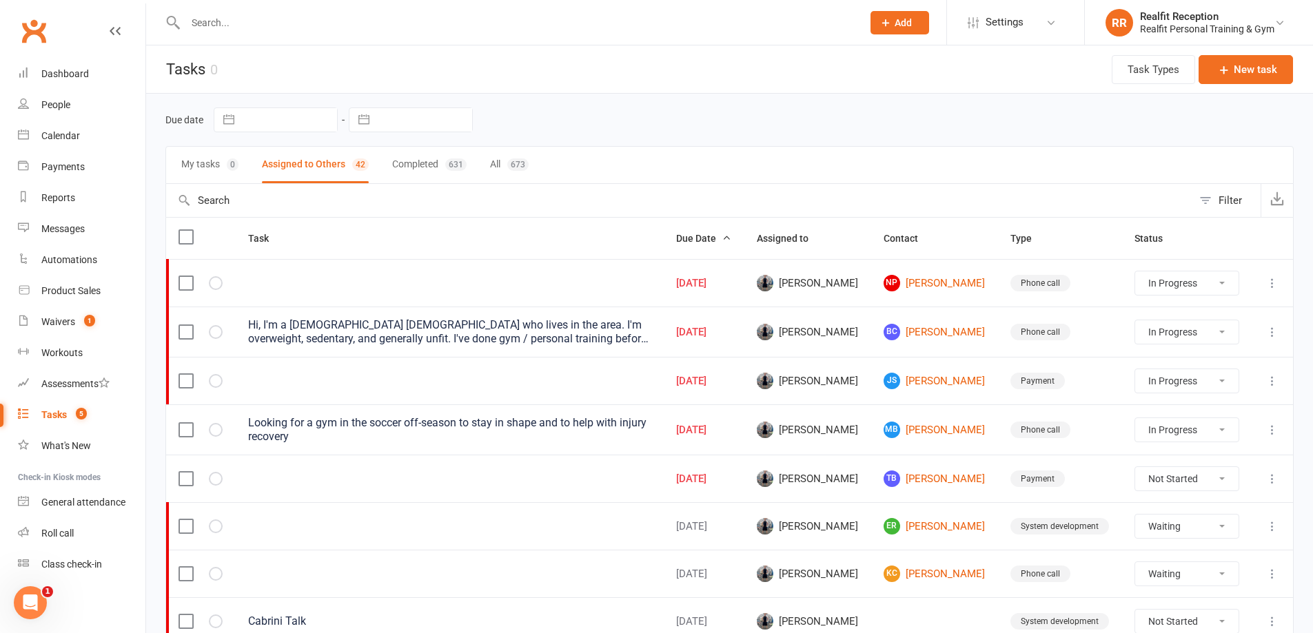
select select "started"
select select "waiting"
select select "started"
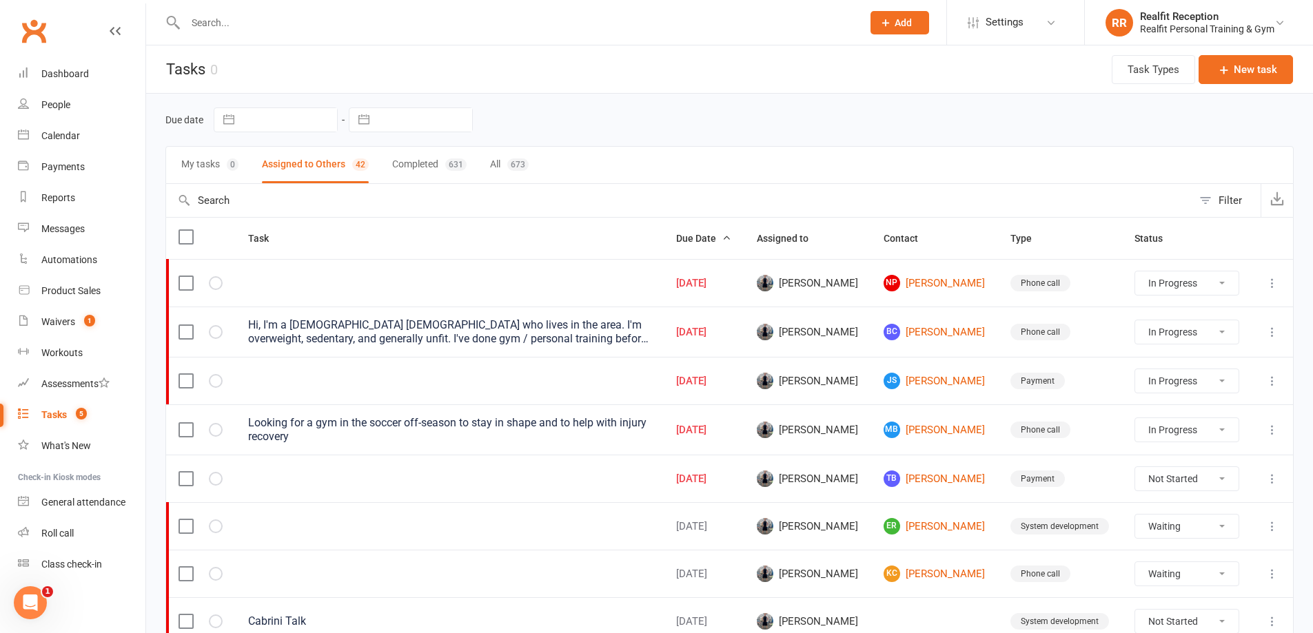
select select "waiting"
select select "started"
select select "waiting"
select select "started"
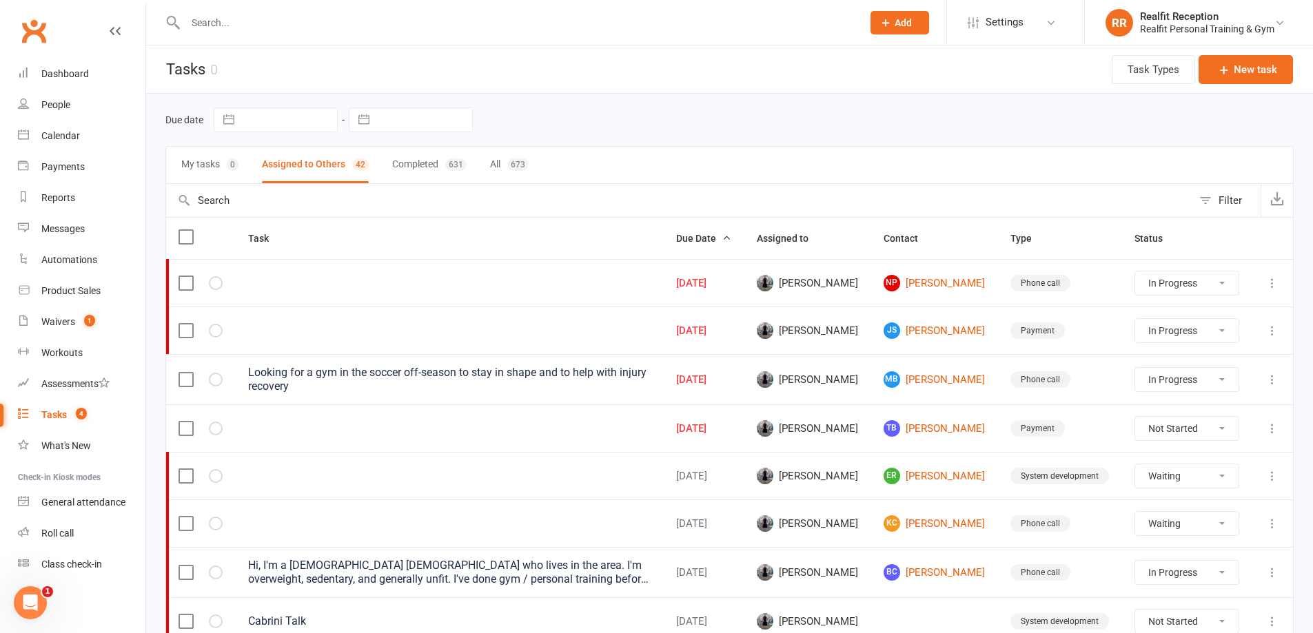
click at [1272, 380] on icon at bounding box center [1273, 380] width 14 height 14
click at [1194, 436] on link "Edit" at bounding box center [1201, 434] width 136 height 28
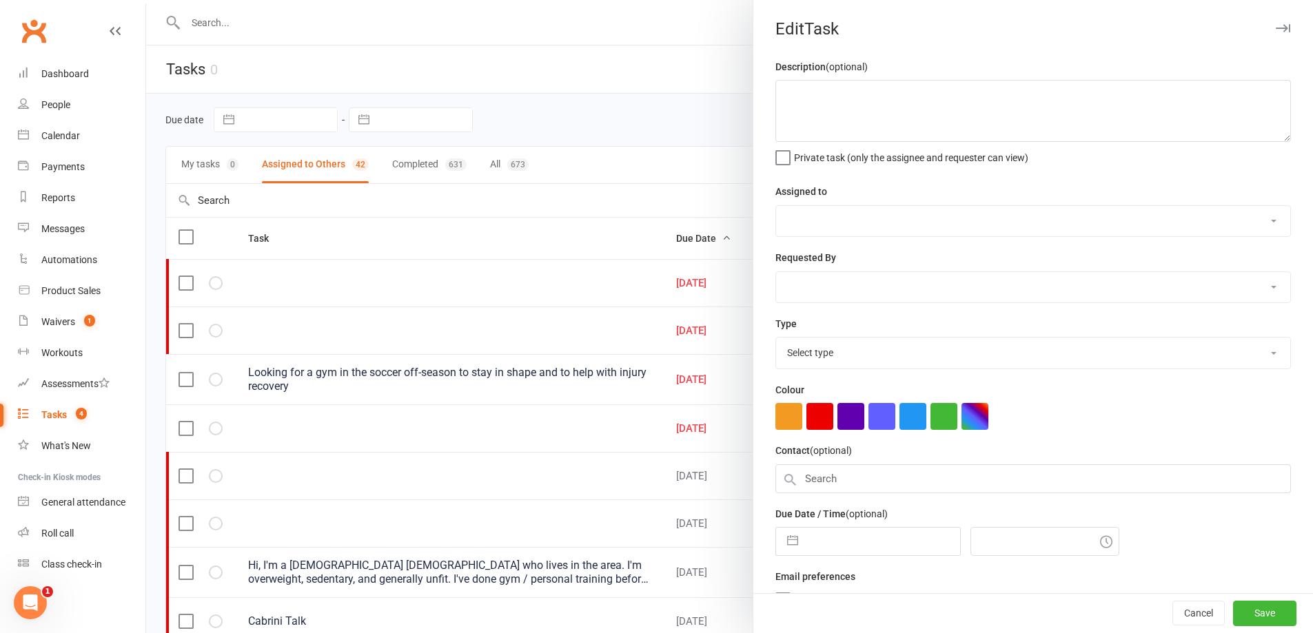
type textarea "Looking for a gym in the soccer off-season to stay in shape and to help with in…"
select select "49223"
type input "[DATE]"
type input "12:00pm"
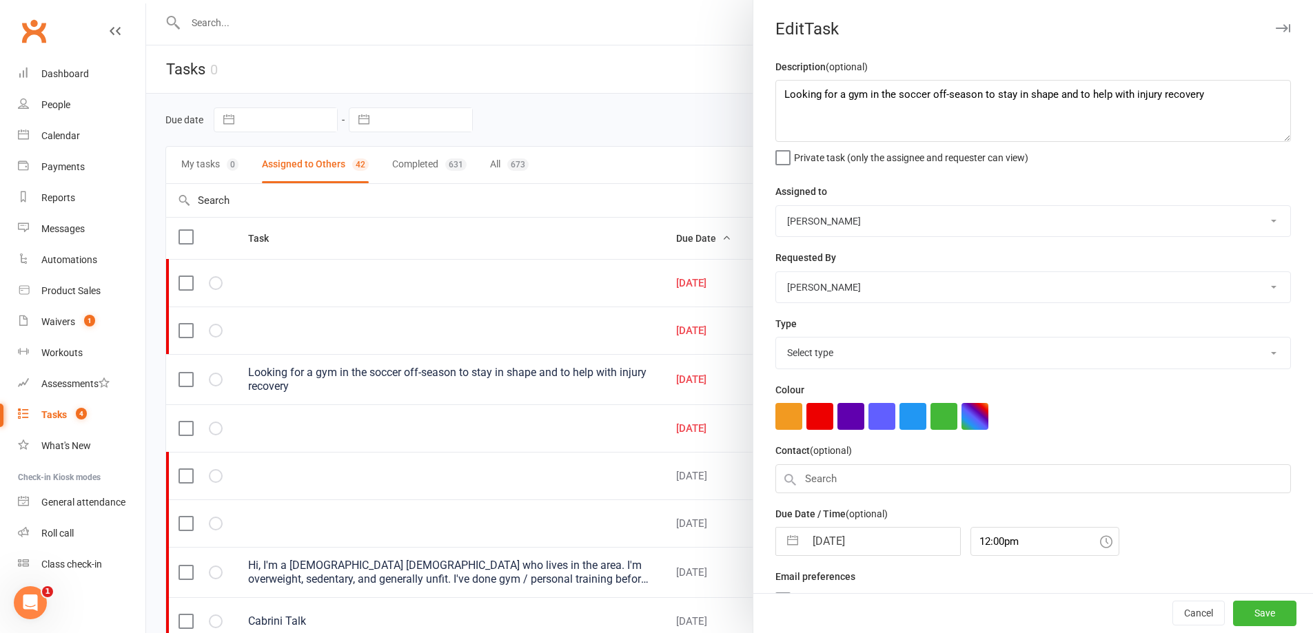
select select "26751"
select select "8"
select select "2025"
select select "9"
select select "2025"
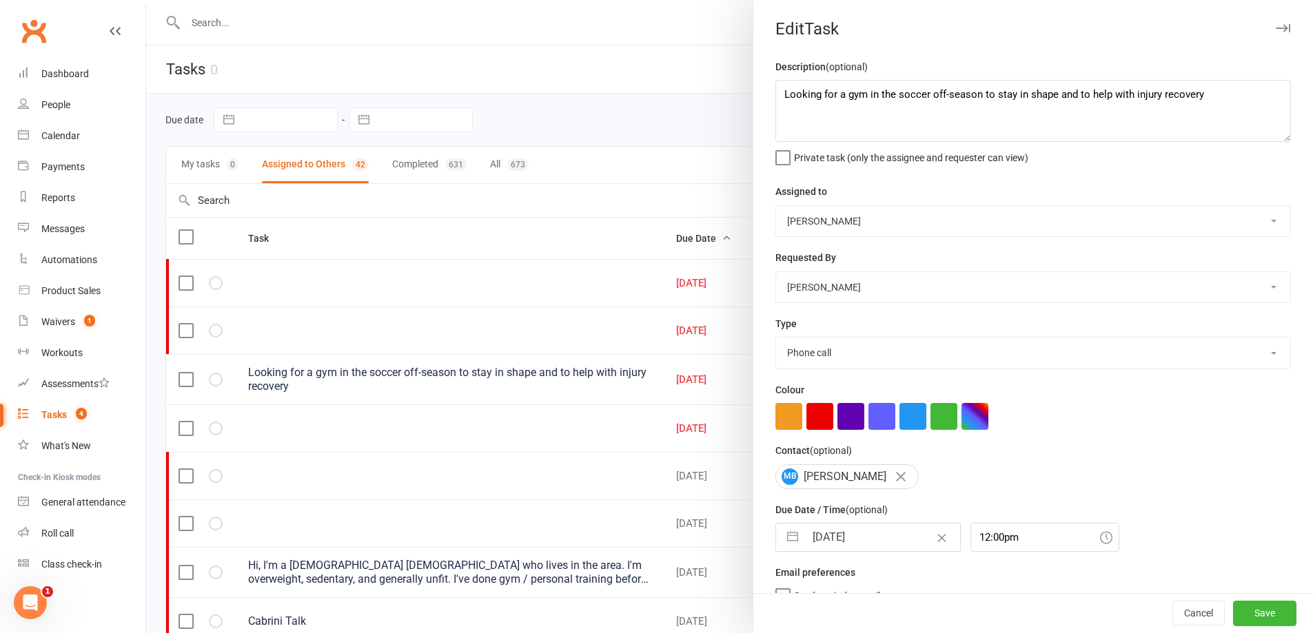
select select "10"
select select "2025"
click at [890, 549] on input "[DATE]" at bounding box center [882, 538] width 155 height 28
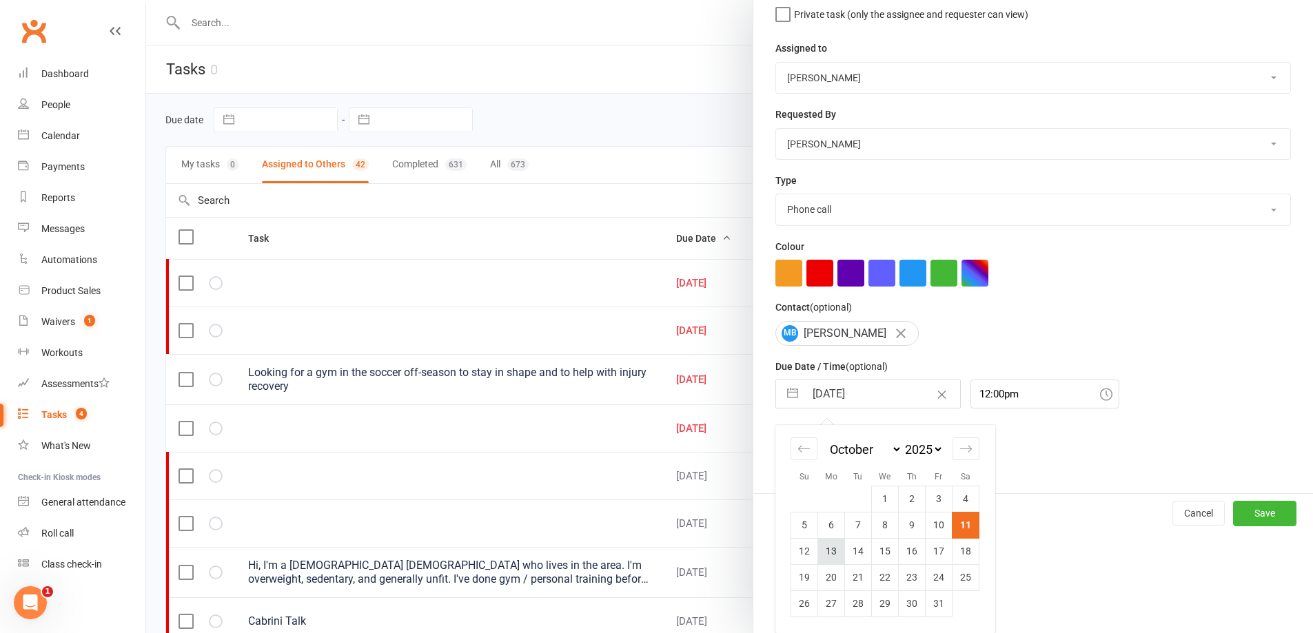
click at [818, 547] on td "13" at bounding box center [831, 551] width 27 height 26
type input "[DATE]"
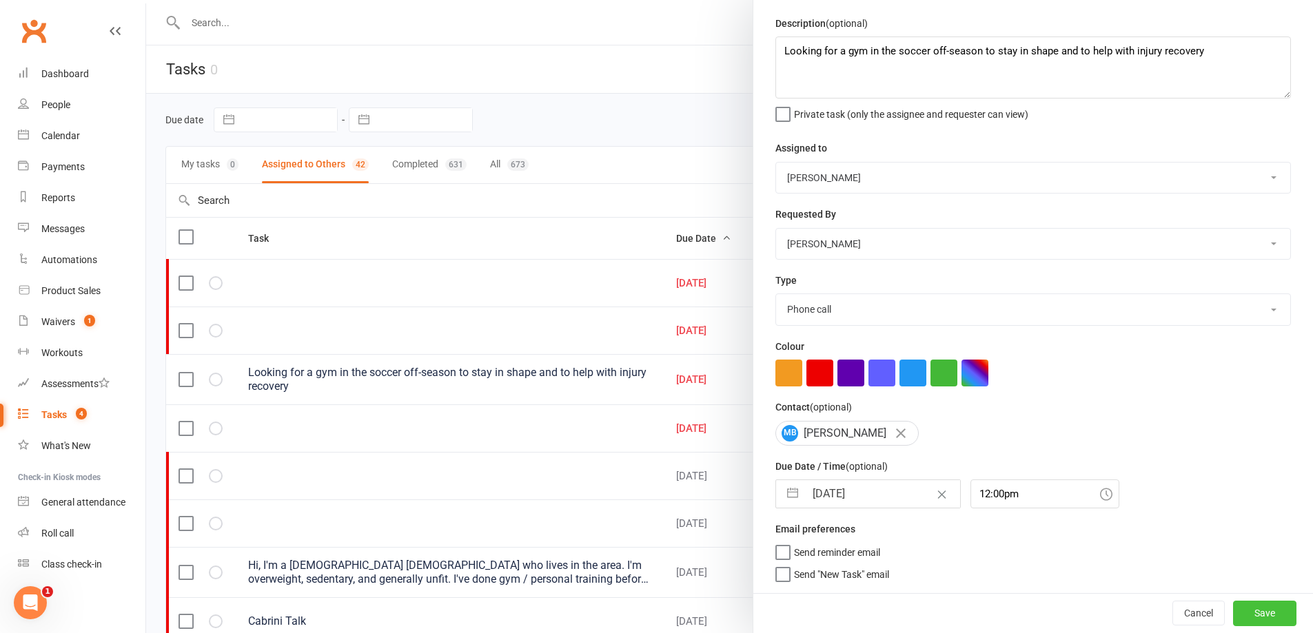
click at [1246, 618] on button "Save" at bounding box center [1264, 613] width 63 height 25
select select "started"
select select "waiting"
select select "started"
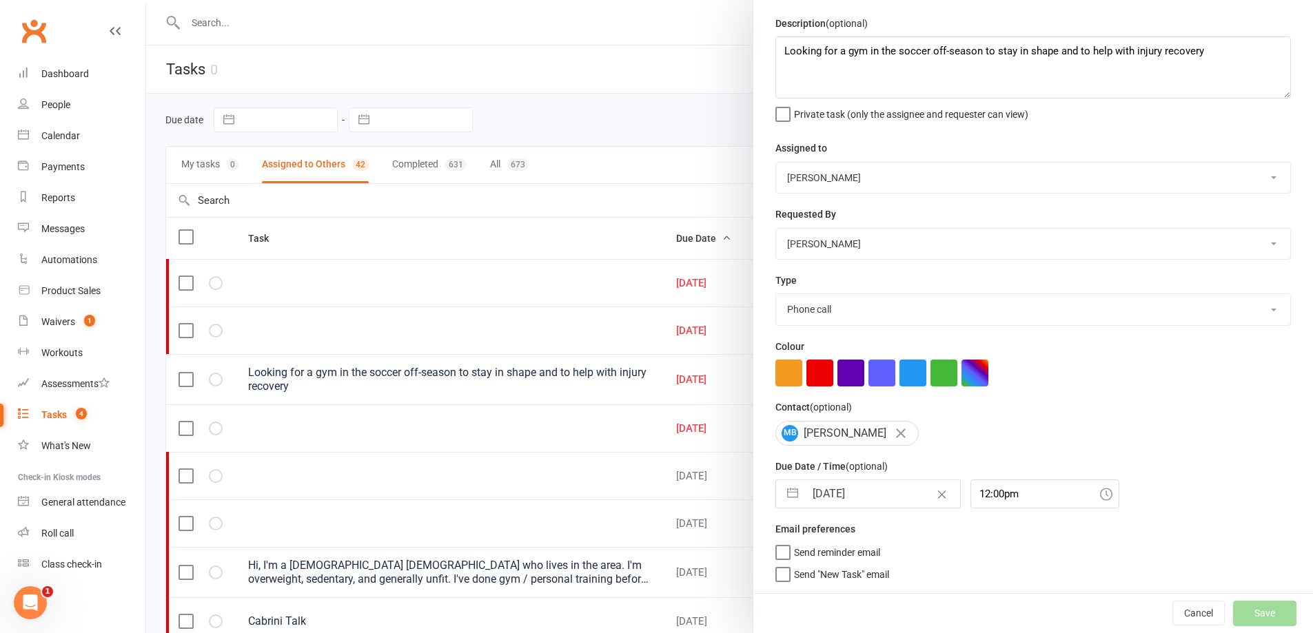
select select "waiting"
select select "started"
select select "waiting"
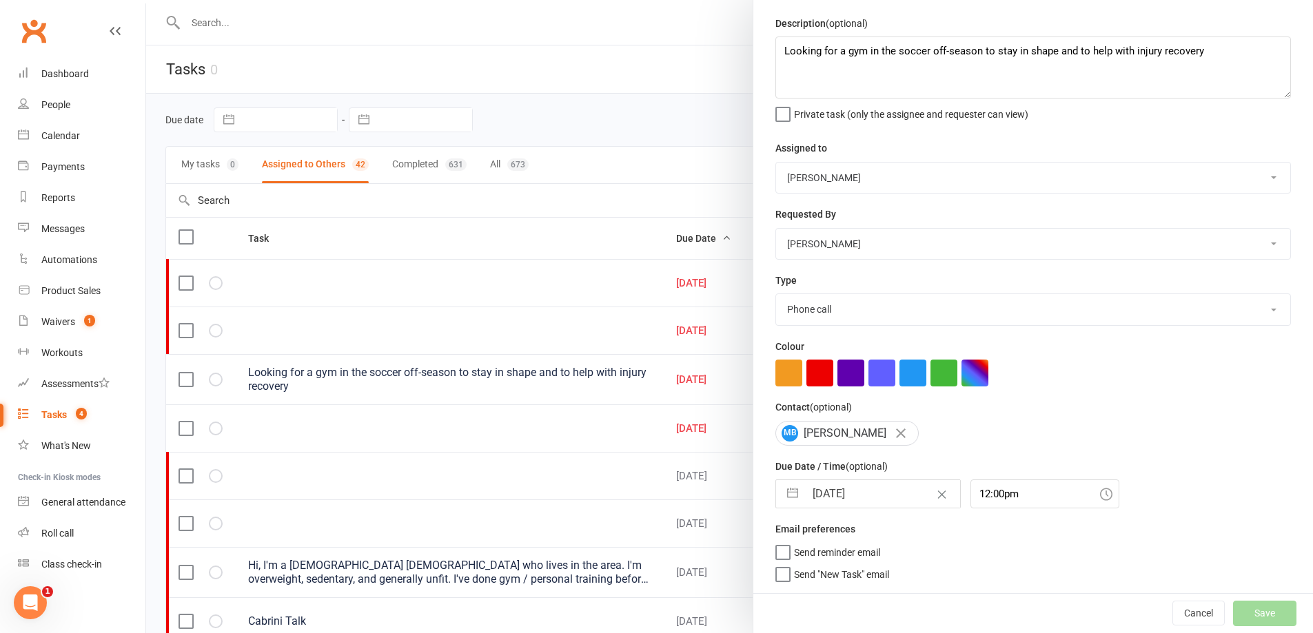
select select "started"
select select "waiting"
select select "started"
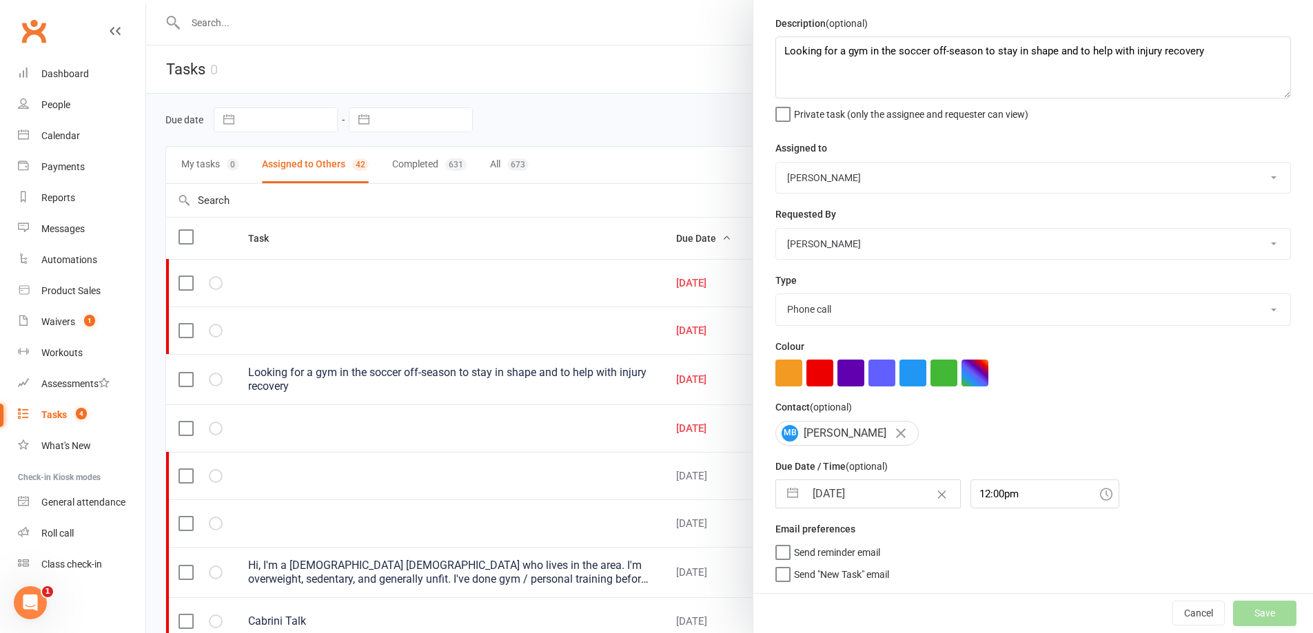
select select "started"
select select "waiting"
select select "started"
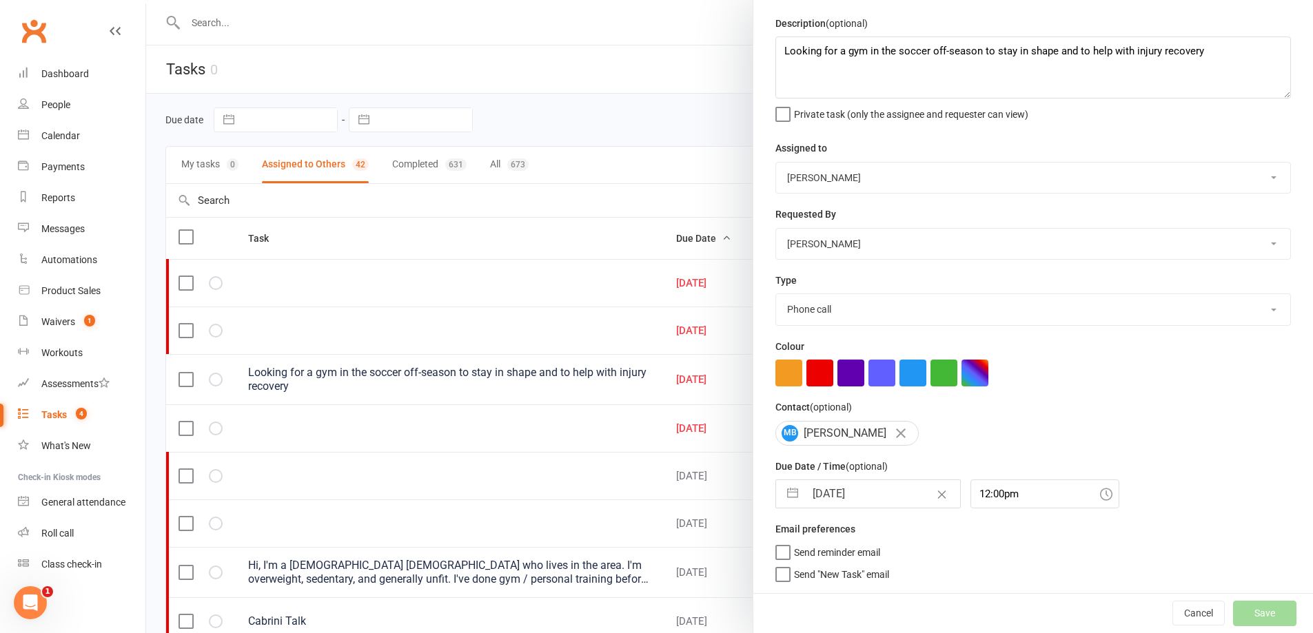
select select "waiting"
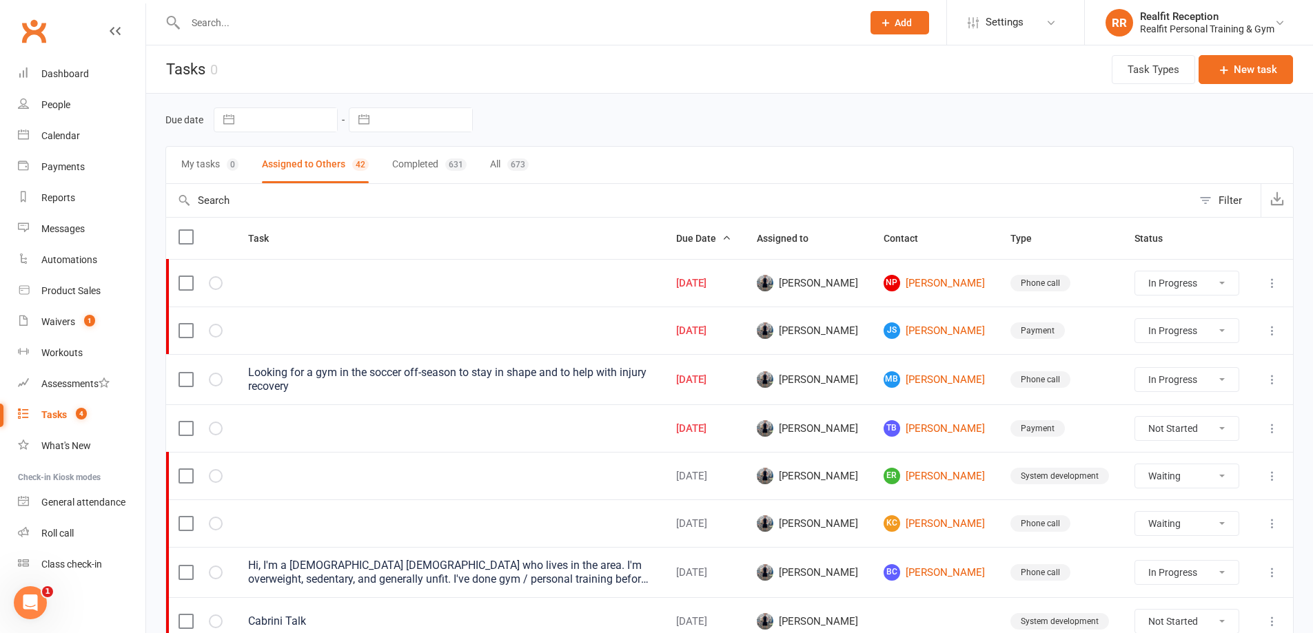
select select "waiting"
select select "started"
select select "waiting"
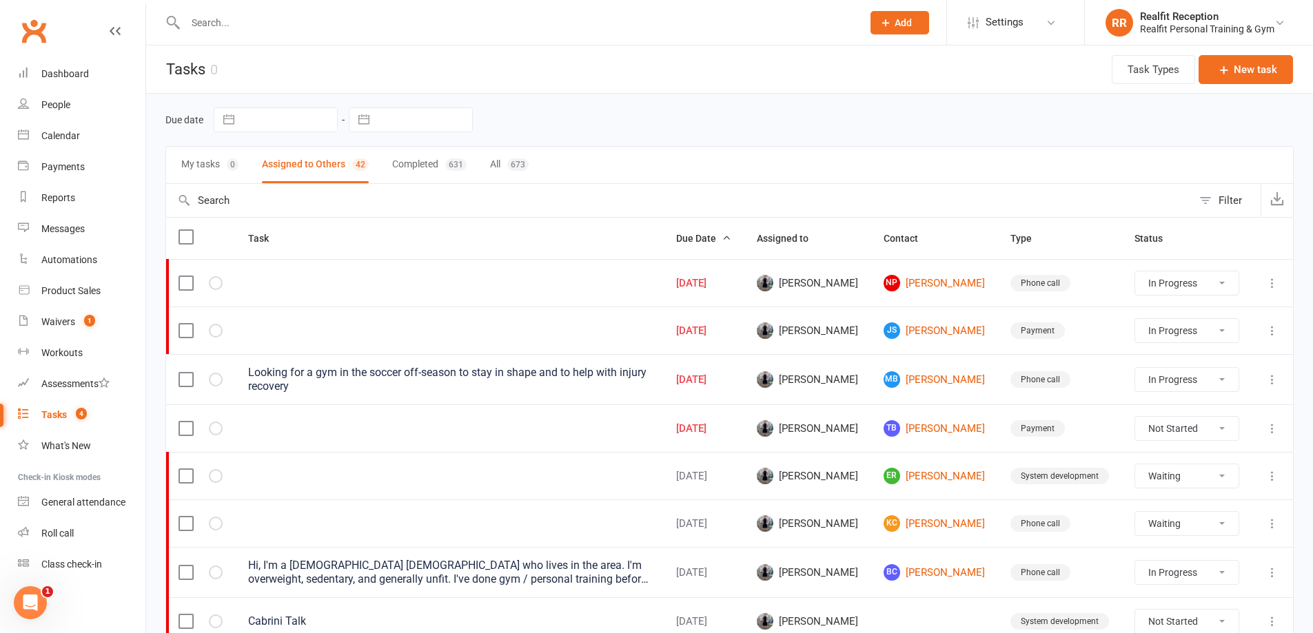
select select "waiting"
select select "started"
select select "waiting"
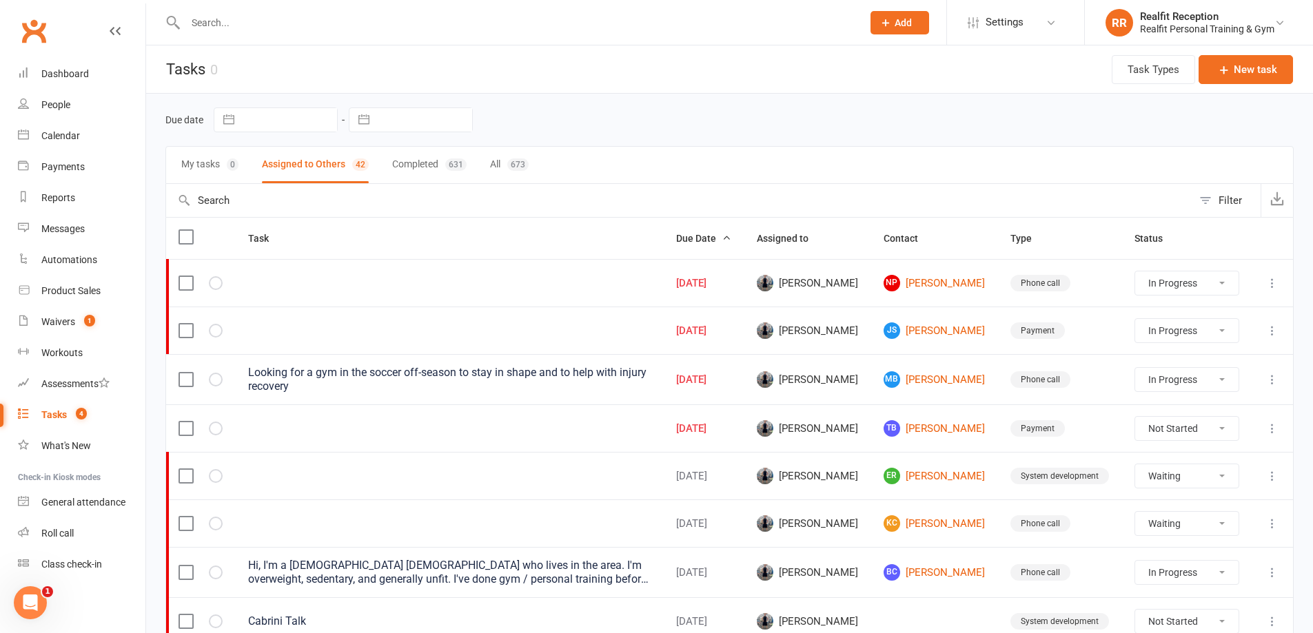
select select "started"
select select "waiting"
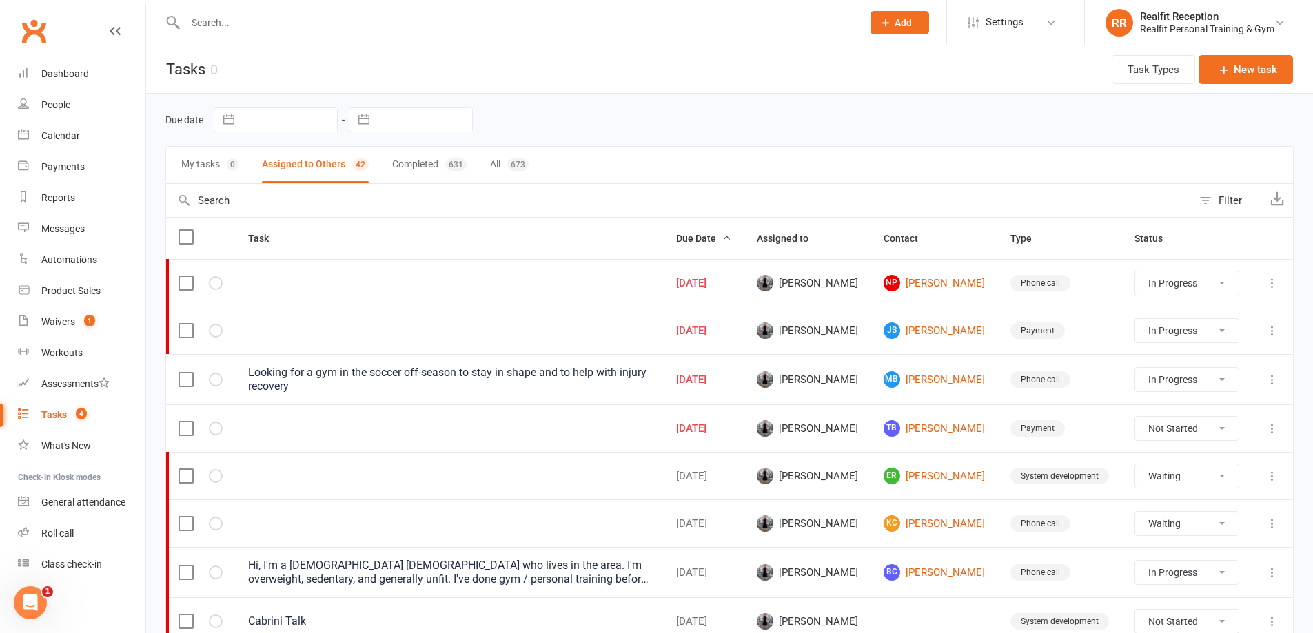
select select "started"
select select "waiting"
select select "started"
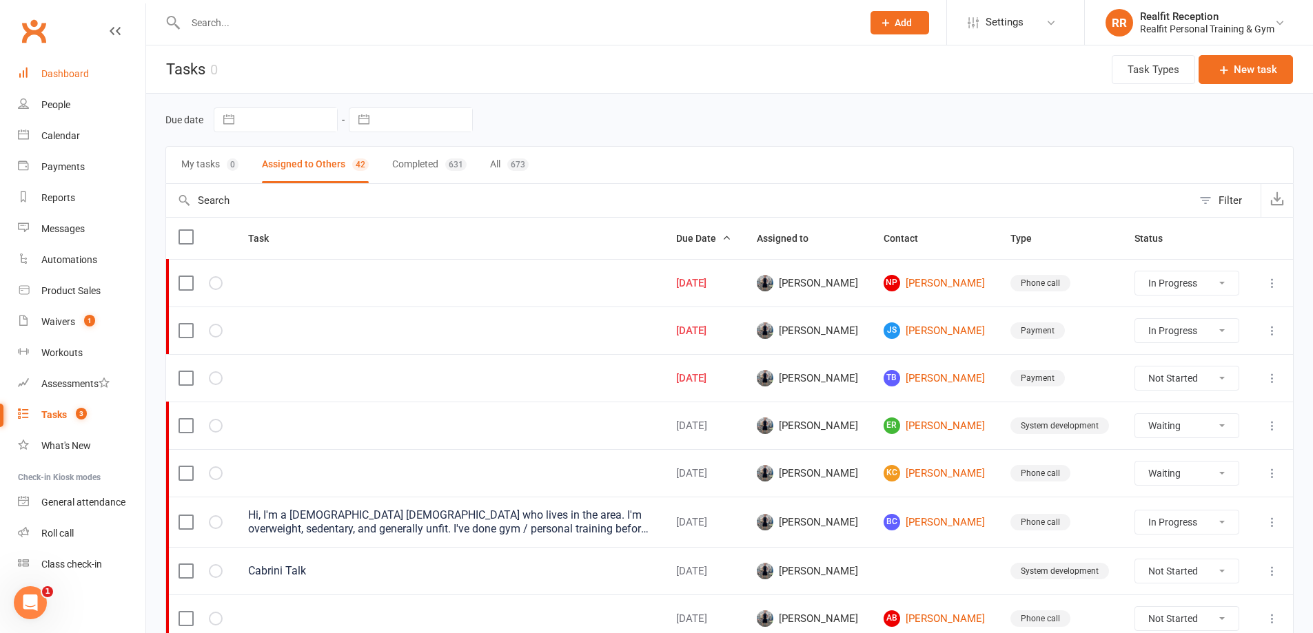
click at [45, 65] on link "Dashboard" at bounding box center [82, 74] width 128 height 31
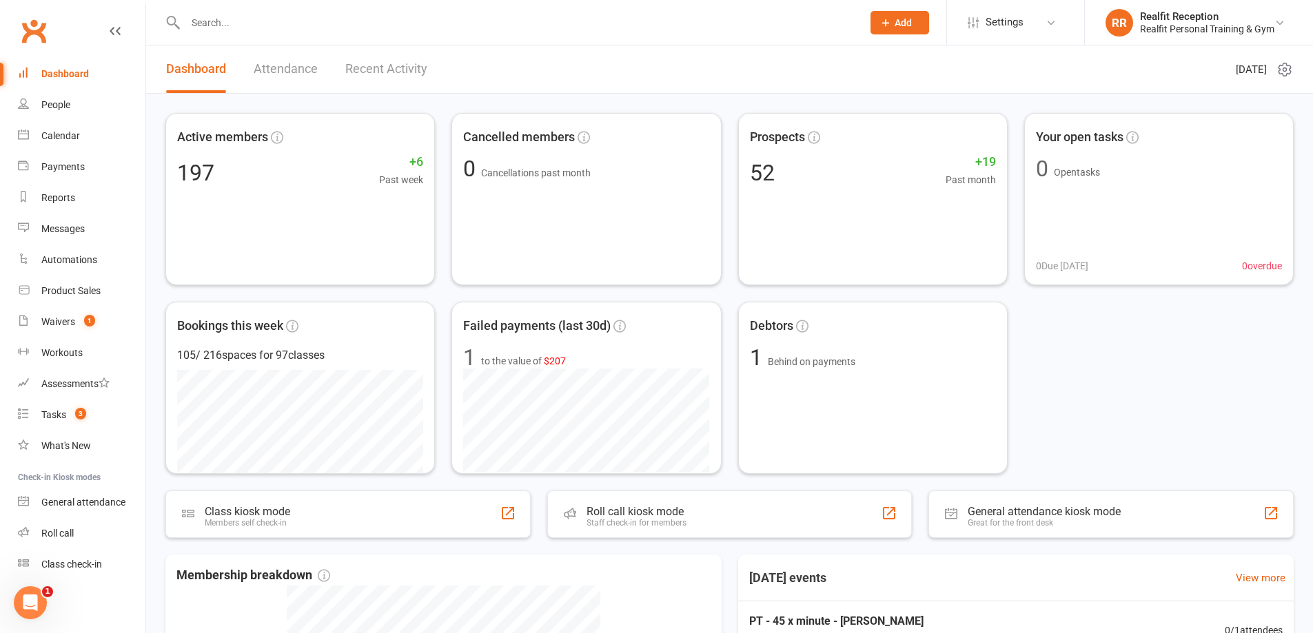
click at [356, 69] on link "Recent Activity" at bounding box center [386, 69] width 82 height 48
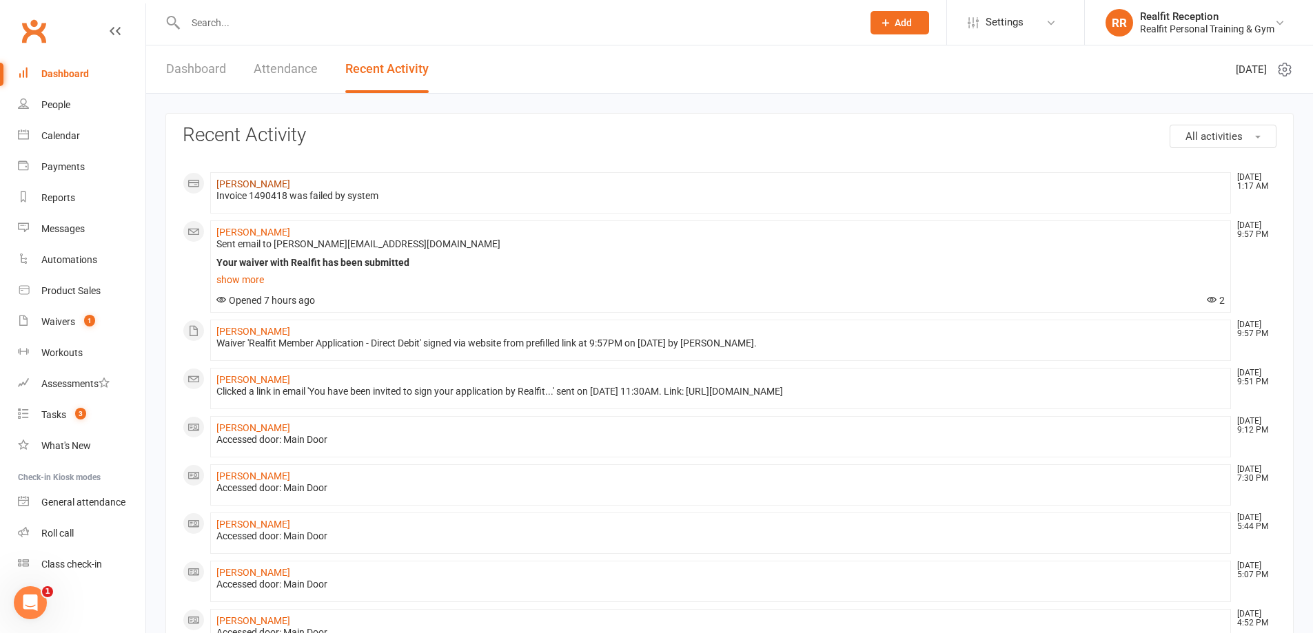
click at [234, 185] on link "[PERSON_NAME]" at bounding box center [253, 184] width 74 height 11
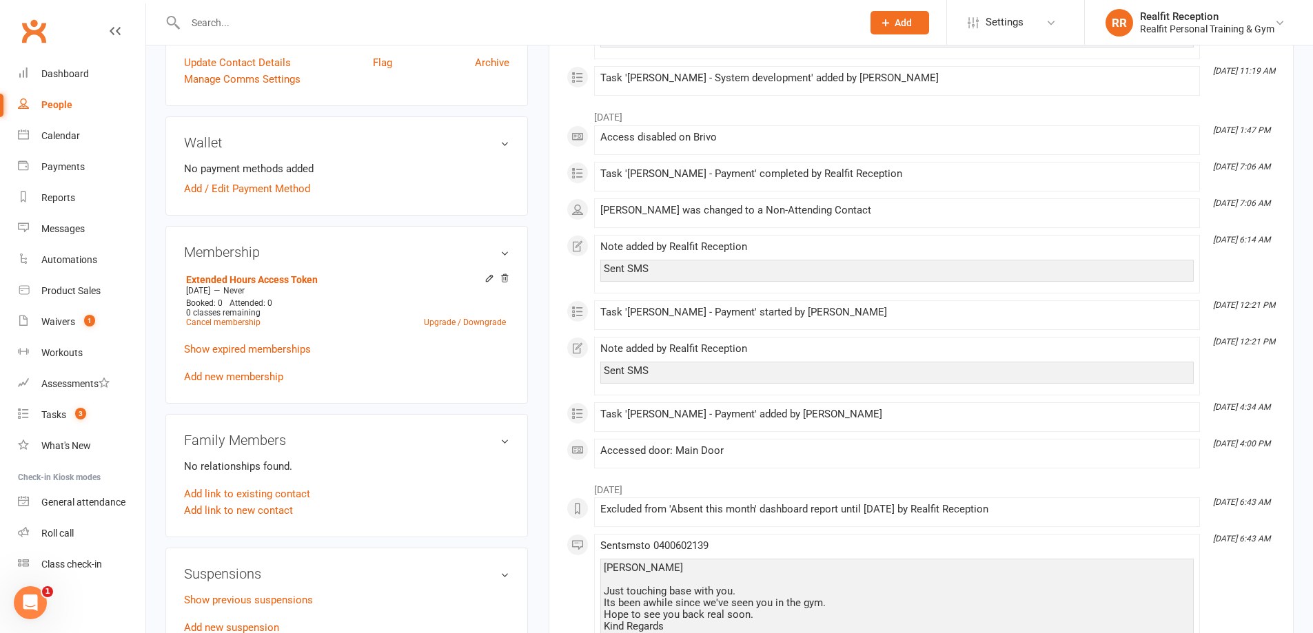
scroll to position [69, 0]
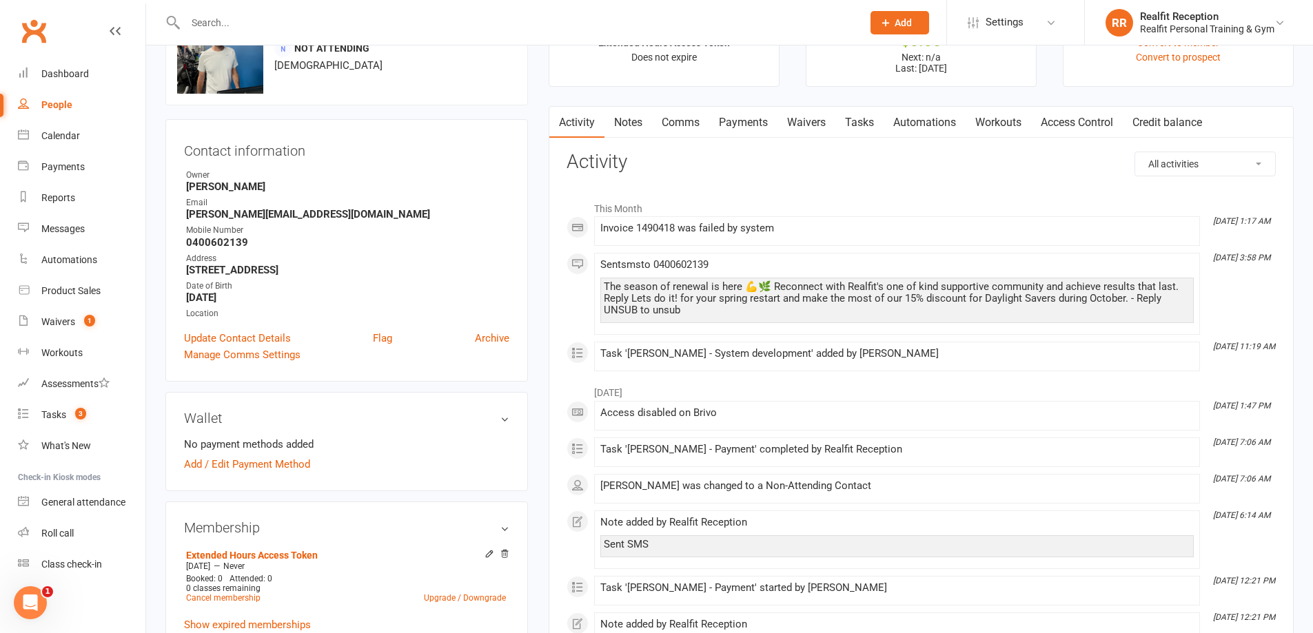
click at [749, 125] on link "Payments" at bounding box center [743, 123] width 68 height 32
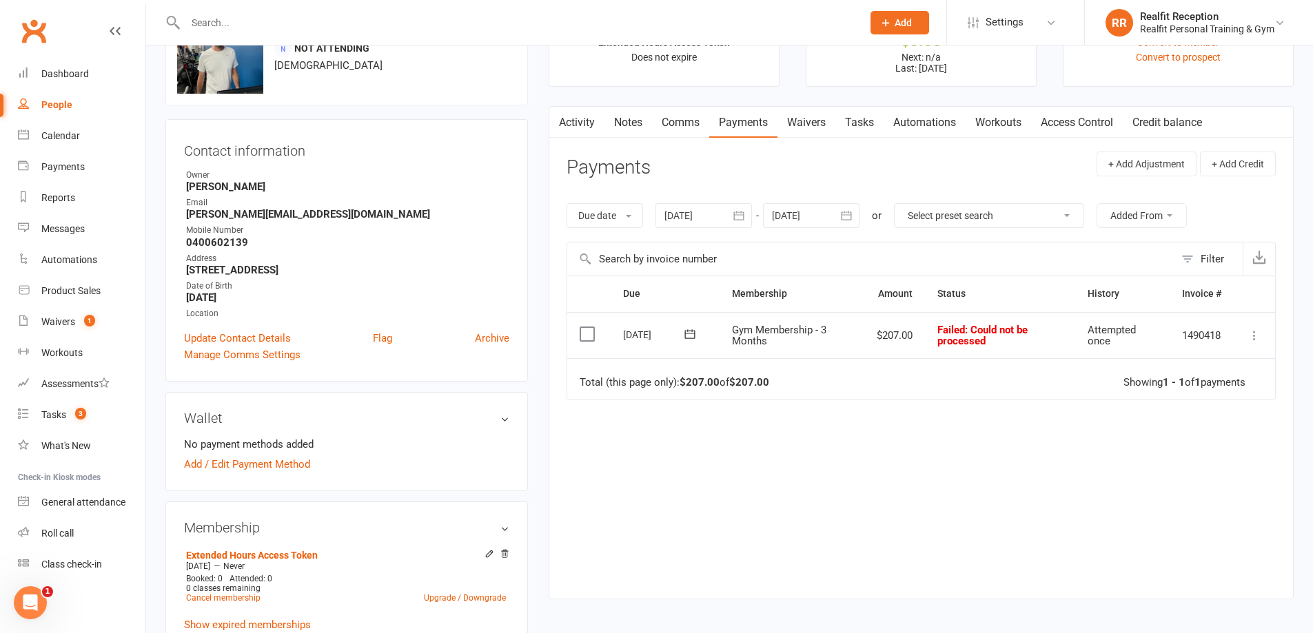
click at [1254, 341] on icon at bounding box center [1255, 336] width 14 height 14
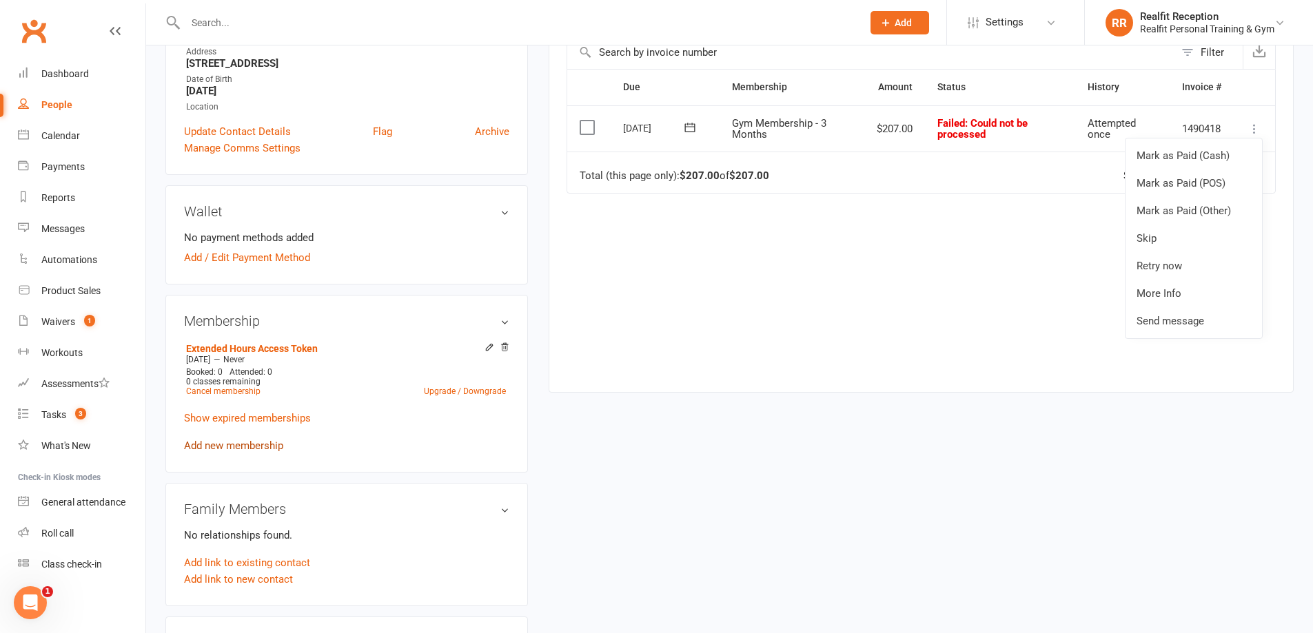
click at [252, 449] on link "Add new membership" at bounding box center [233, 446] width 99 height 12
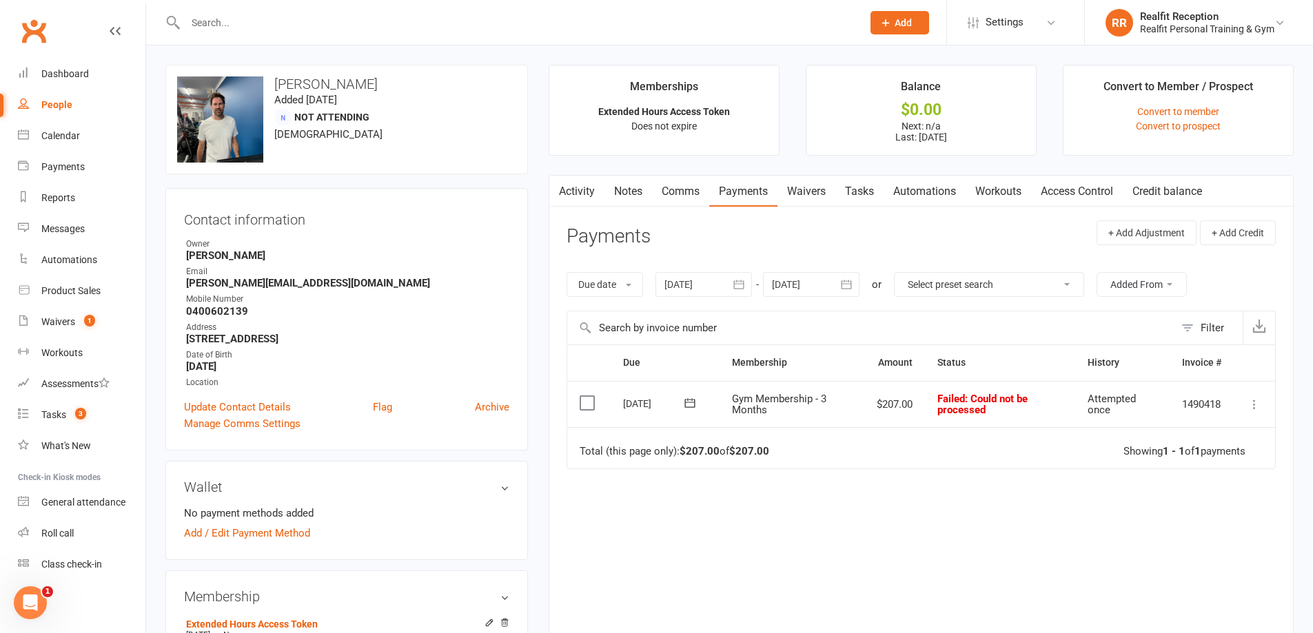
scroll to position [207, 0]
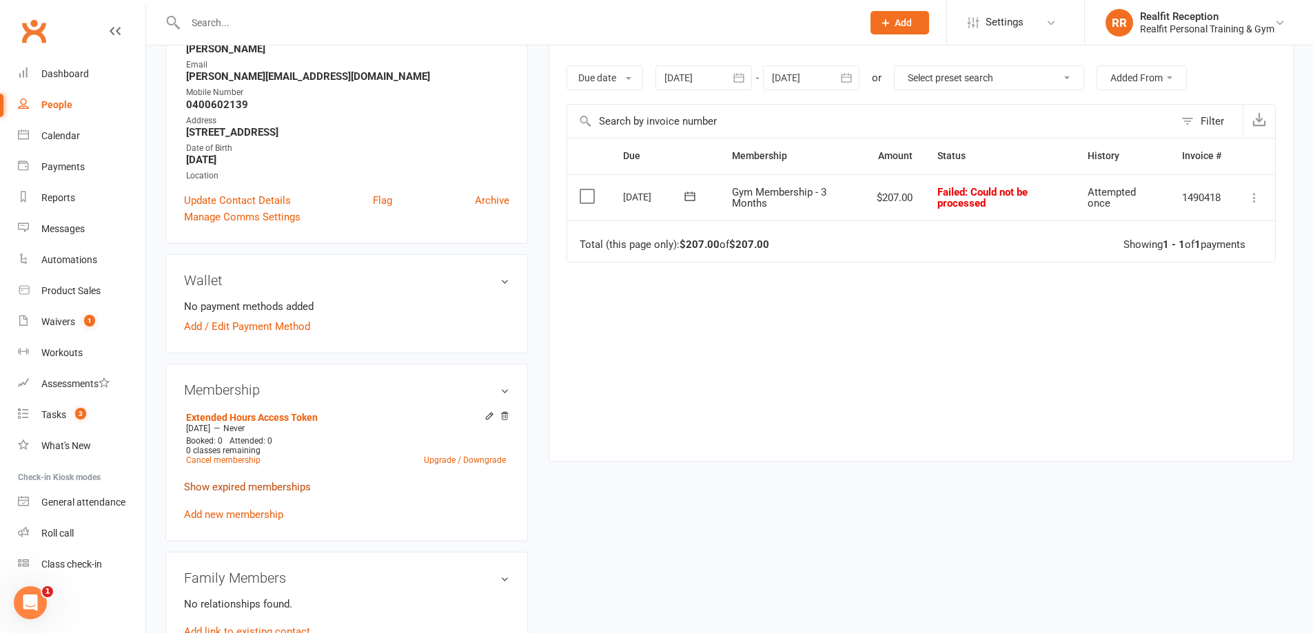
click at [283, 483] on link "Show expired memberships" at bounding box center [247, 487] width 127 height 12
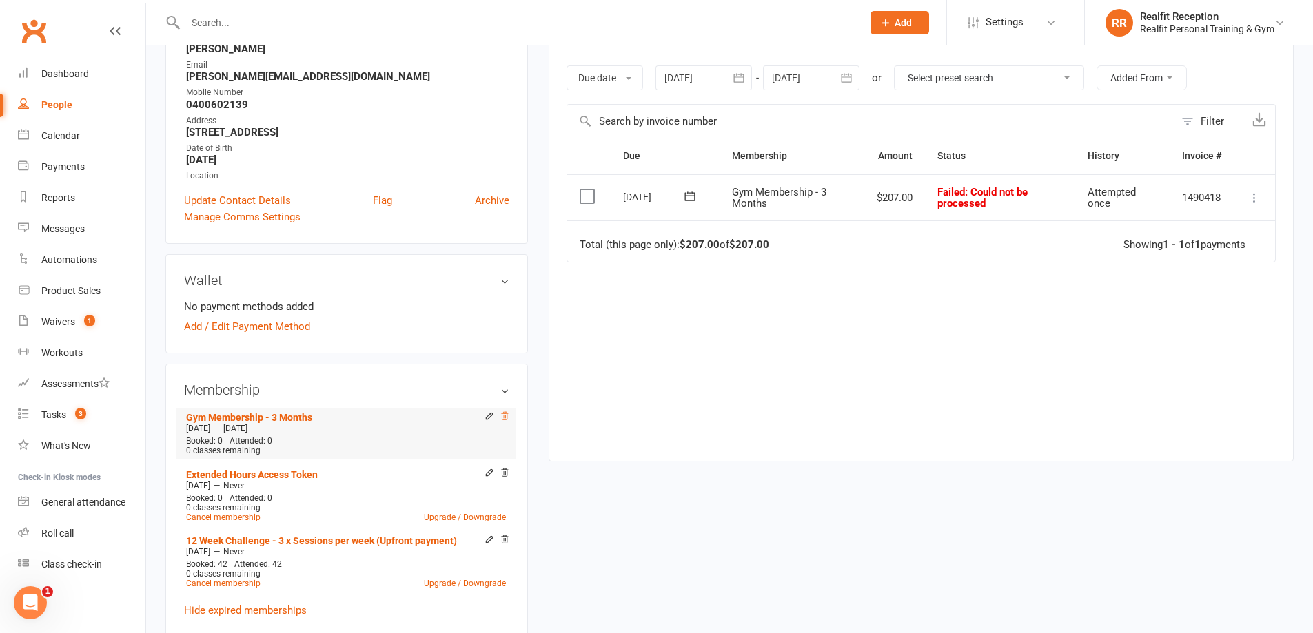
click at [503, 418] on icon at bounding box center [505, 417] width 10 height 10
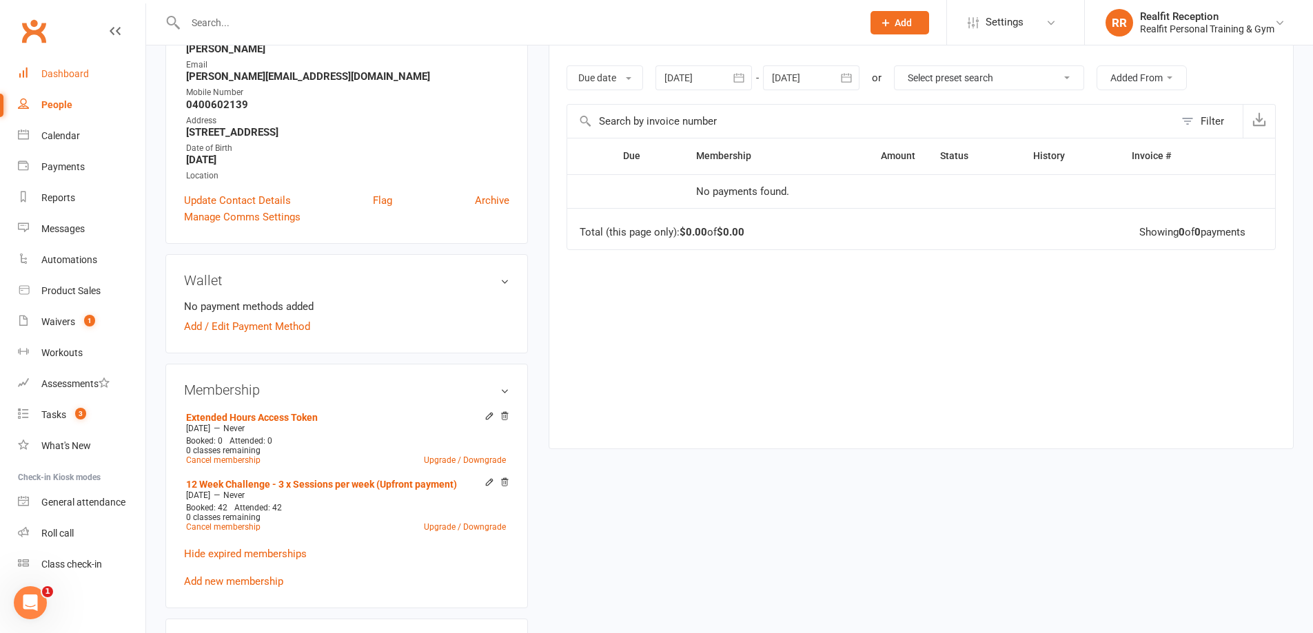
click at [57, 74] on div "Dashboard" at bounding box center [65, 73] width 48 height 11
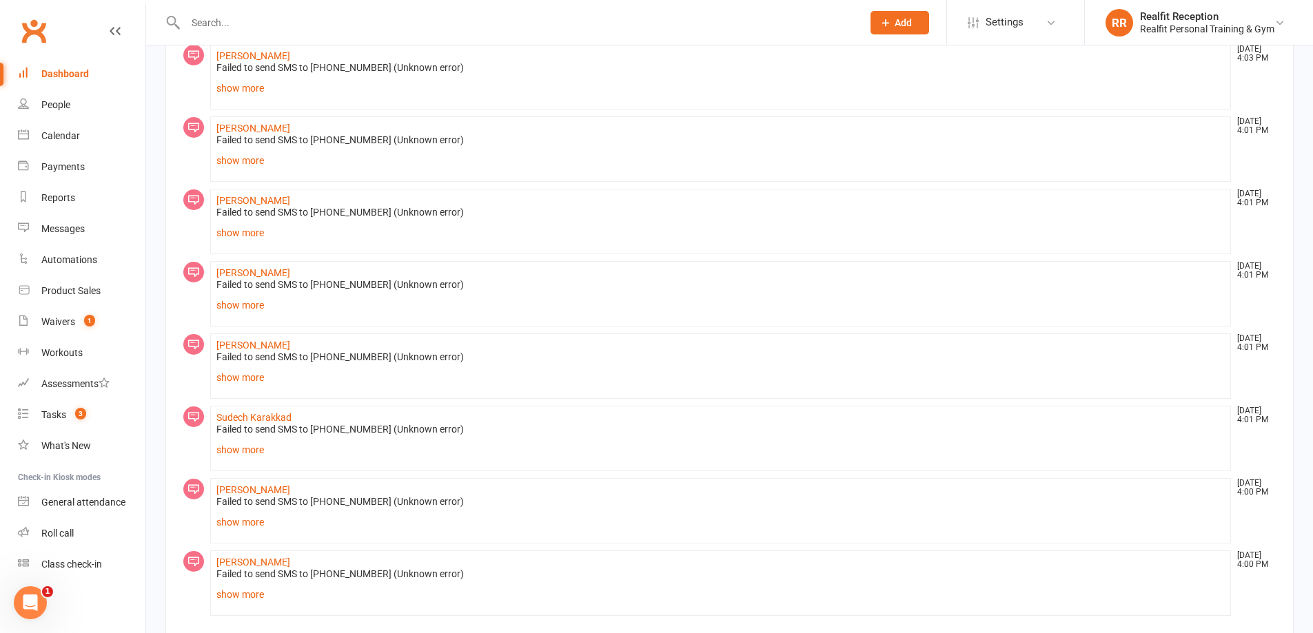
scroll to position [839, 0]
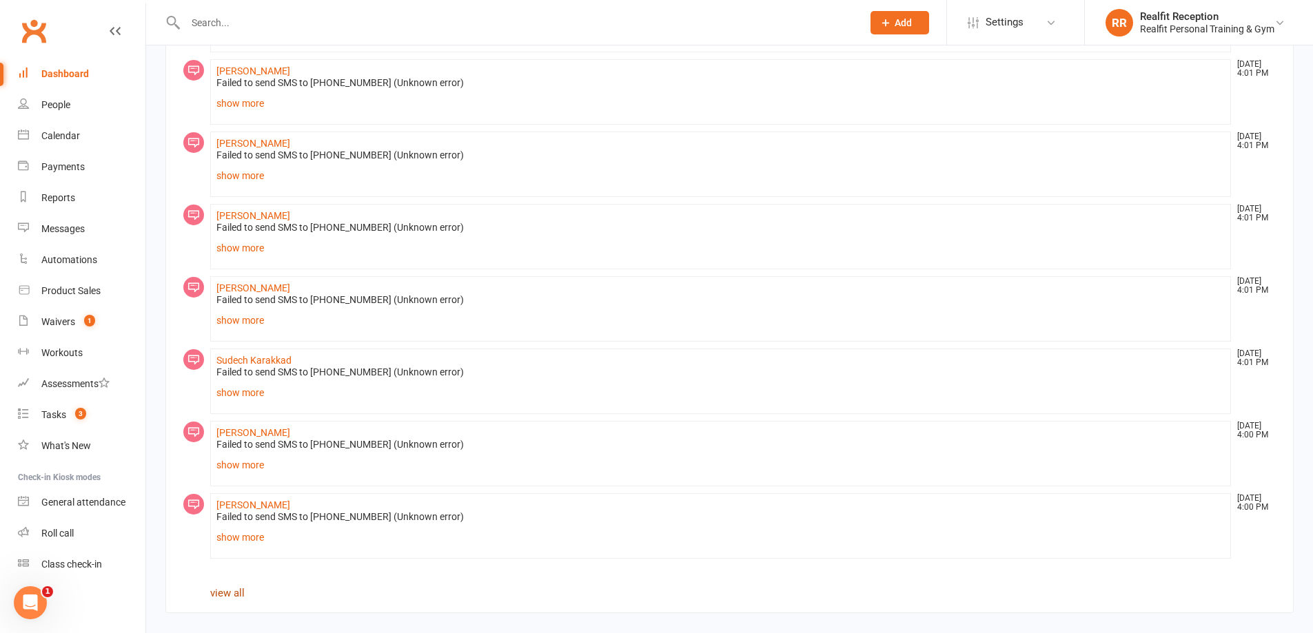
click at [220, 598] on link "view all" at bounding box center [227, 593] width 34 height 12
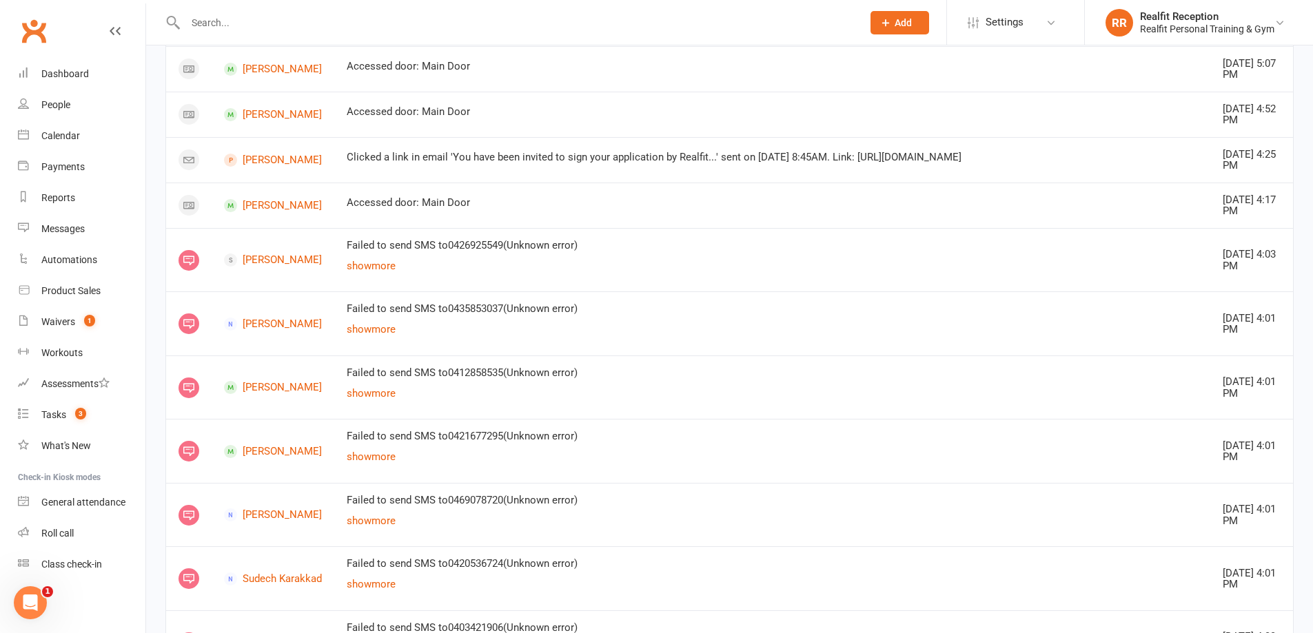
scroll to position [1103, 0]
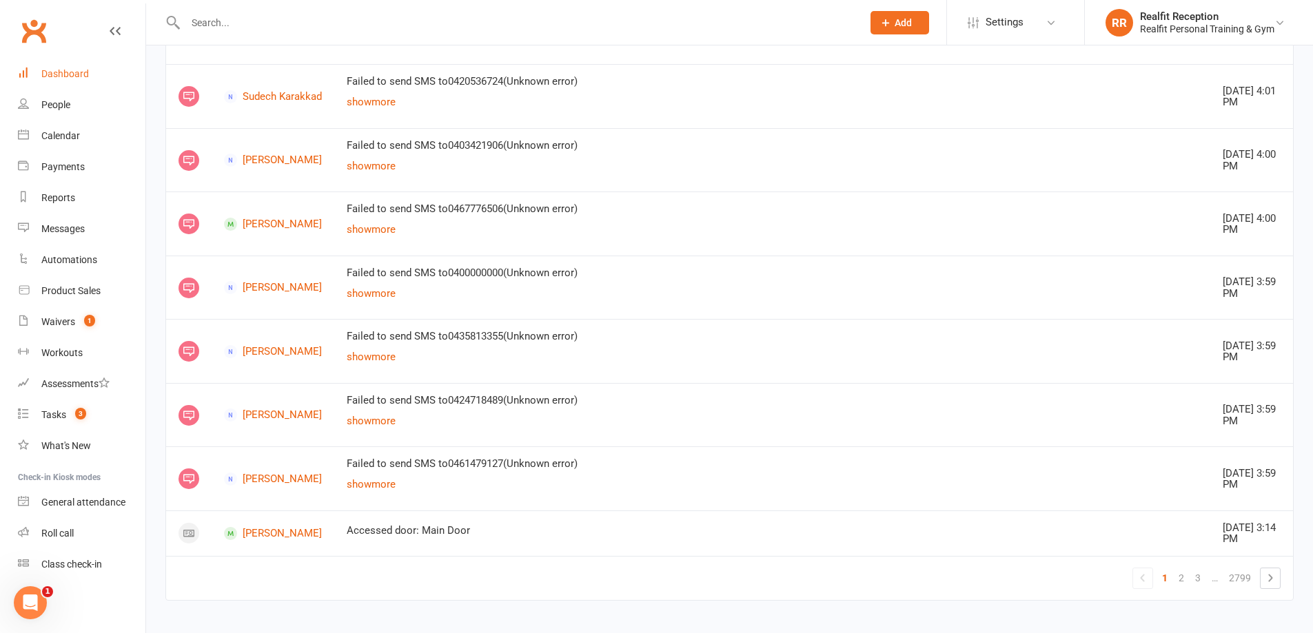
click at [50, 74] on div "Dashboard" at bounding box center [65, 73] width 48 height 11
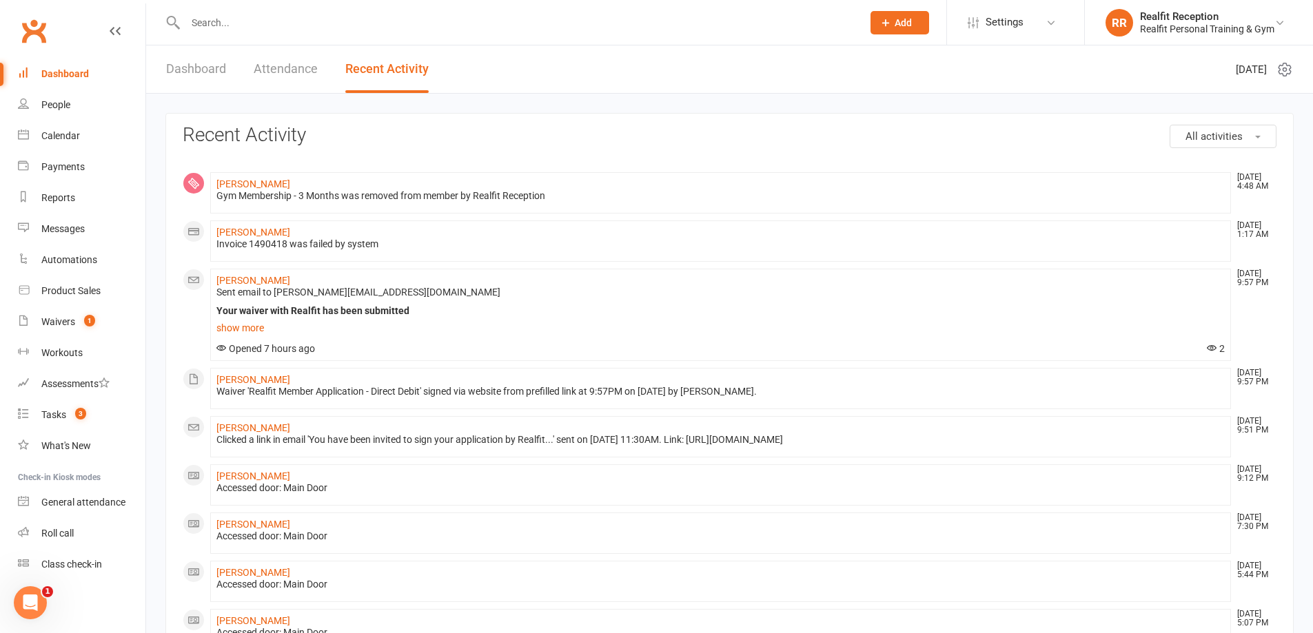
click at [179, 65] on link "Dashboard" at bounding box center [196, 69] width 60 height 48
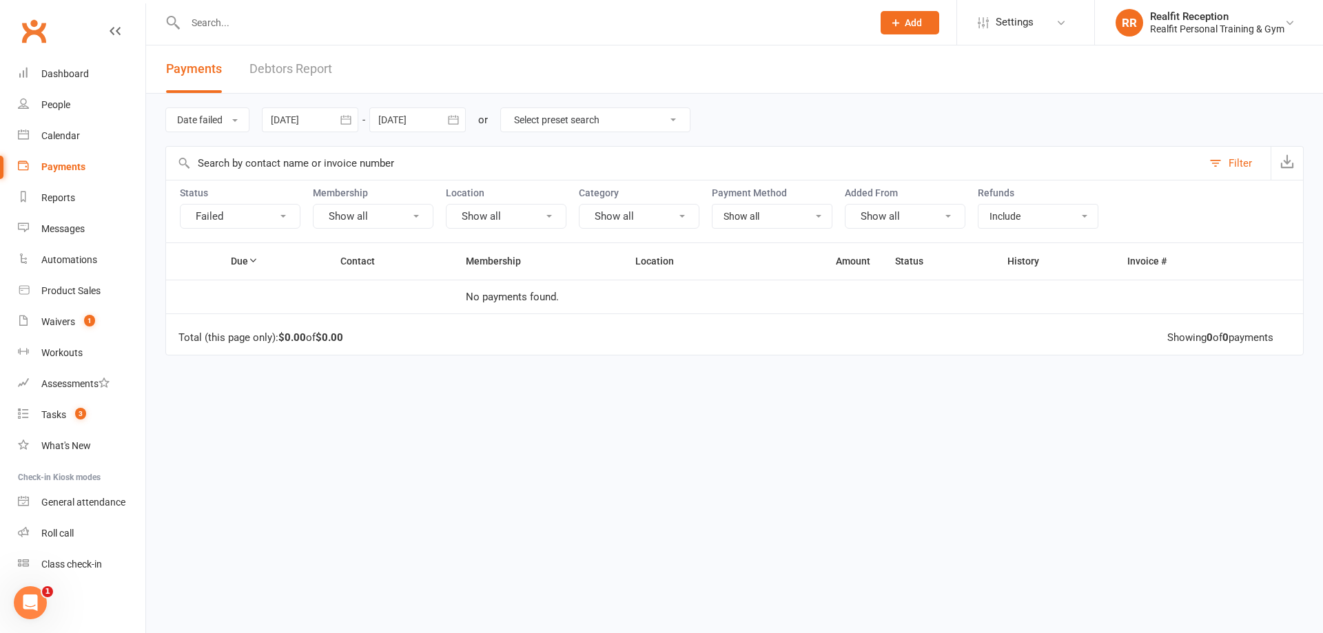
click at [312, 74] on link "Debtors Report" at bounding box center [291, 69] width 83 height 48
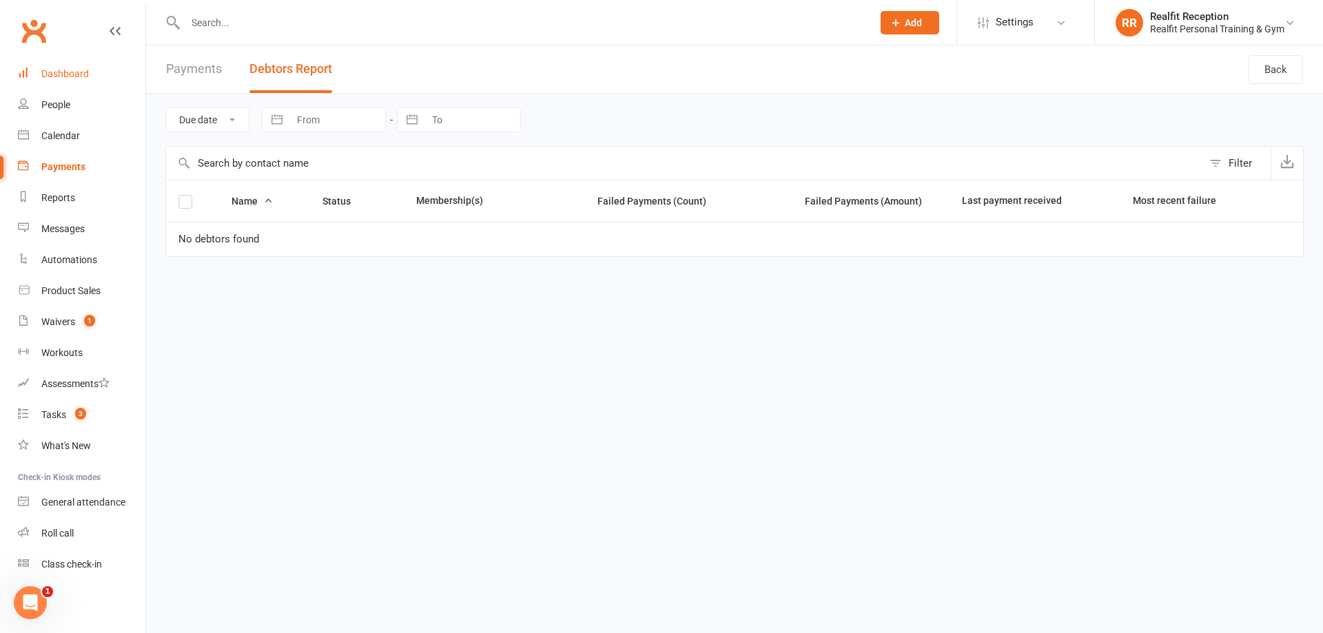
click at [79, 68] on div "Dashboard" at bounding box center [65, 73] width 48 height 11
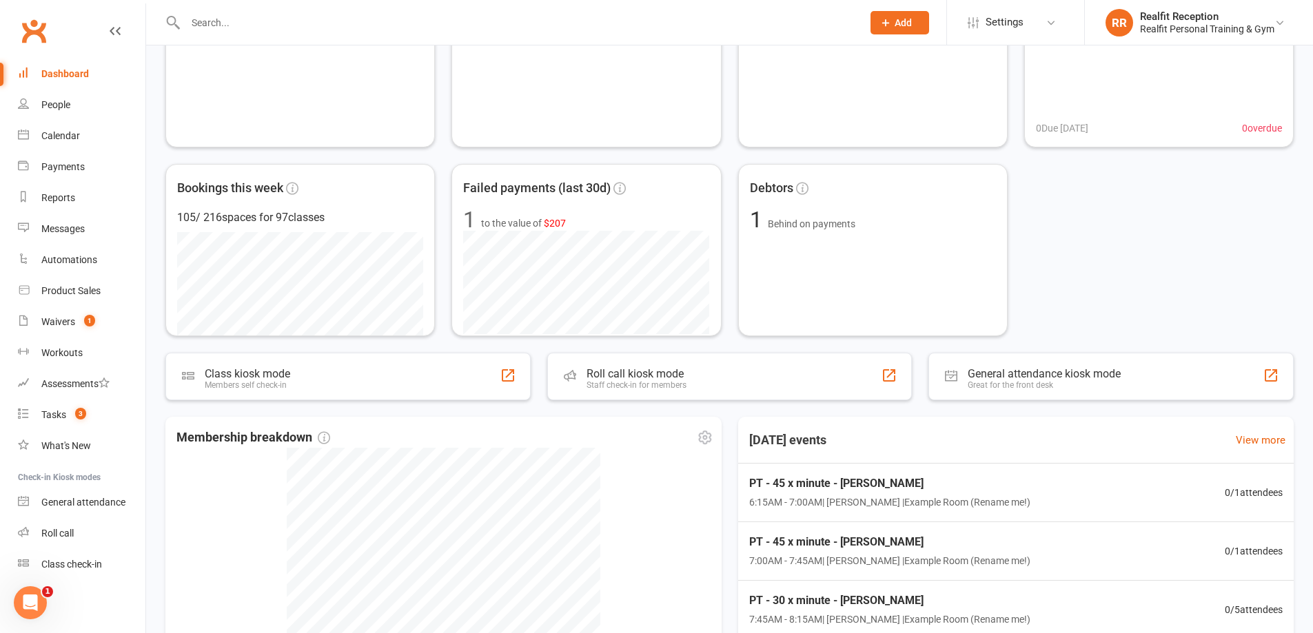
scroll to position [390, 0]
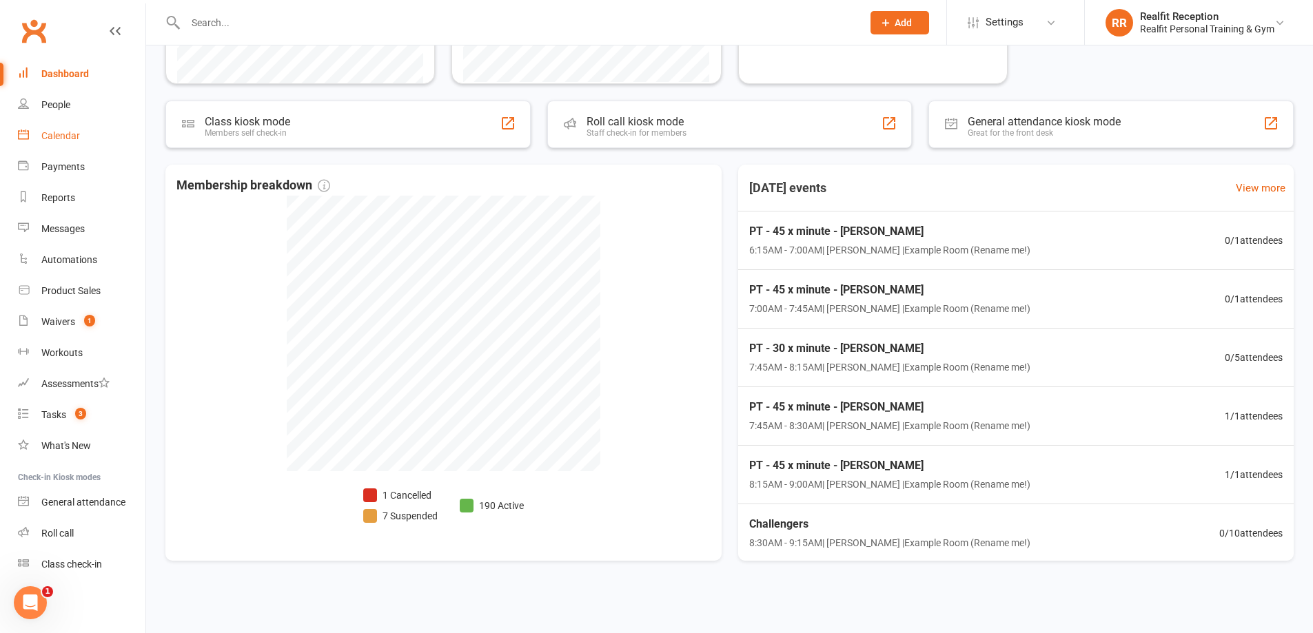
click at [50, 133] on div "Calendar" at bounding box center [60, 135] width 39 height 11
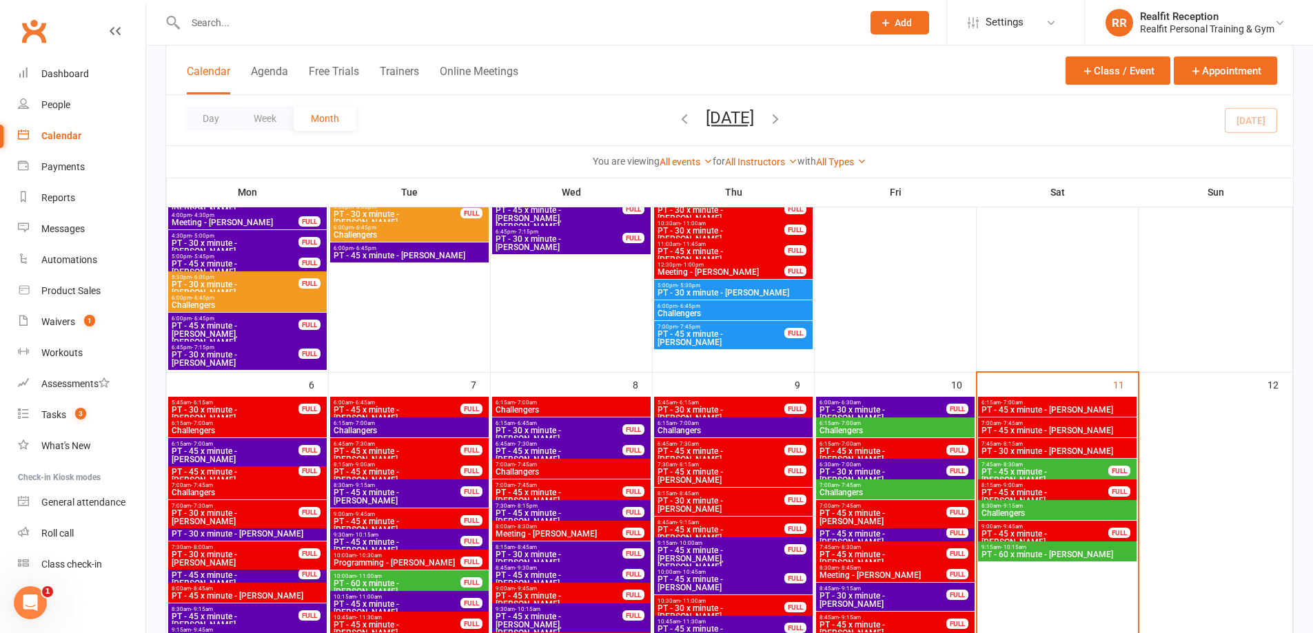
scroll to position [483, 0]
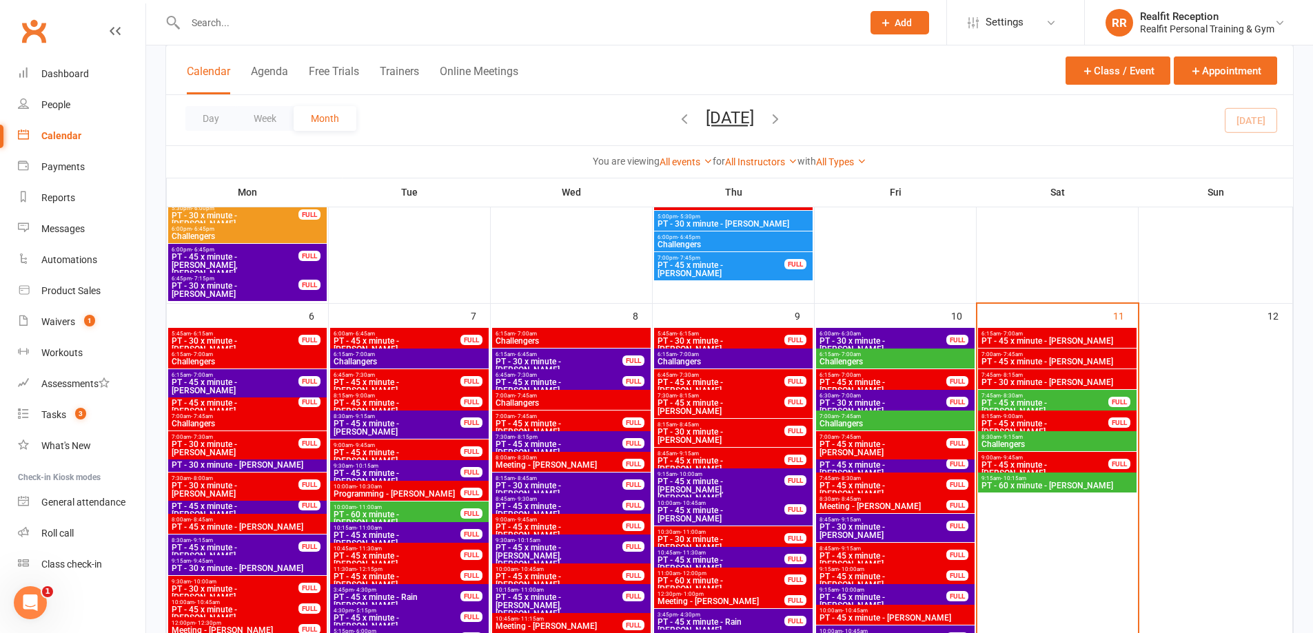
click at [1050, 402] on span "PT - 45 x minute - [PERSON_NAME]" at bounding box center [1045, 407] width 128 height 17
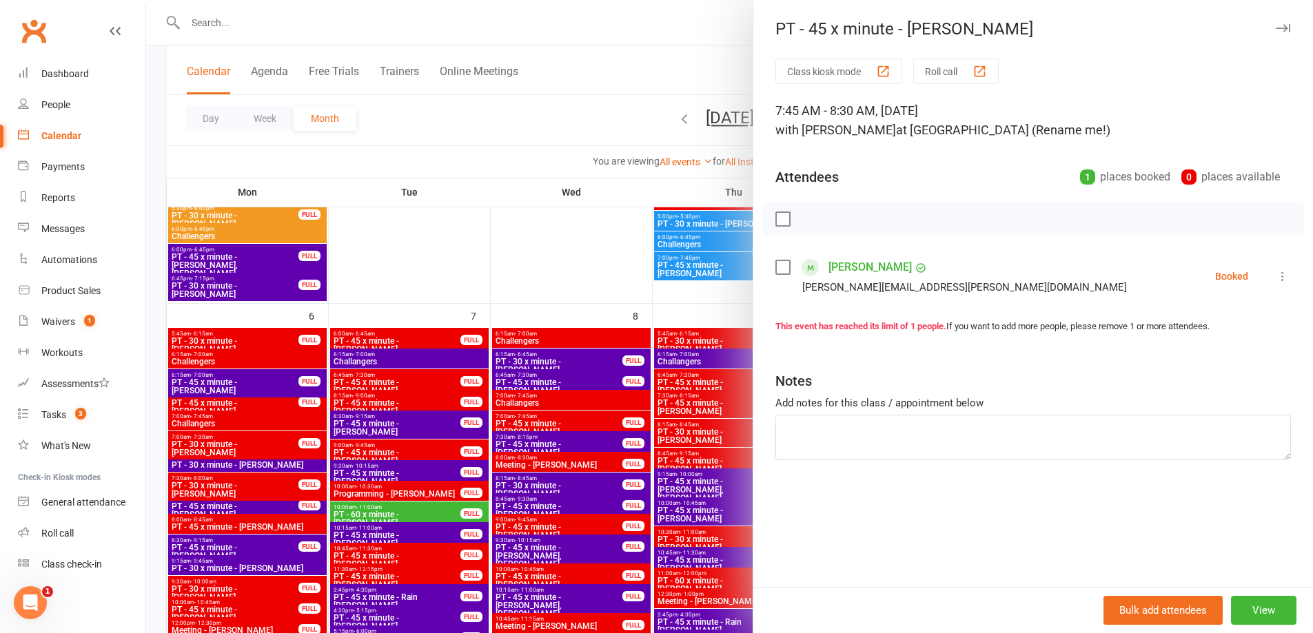
click at [1276, 277] on icon at bounding box center [1283, 277] width 14 height 14
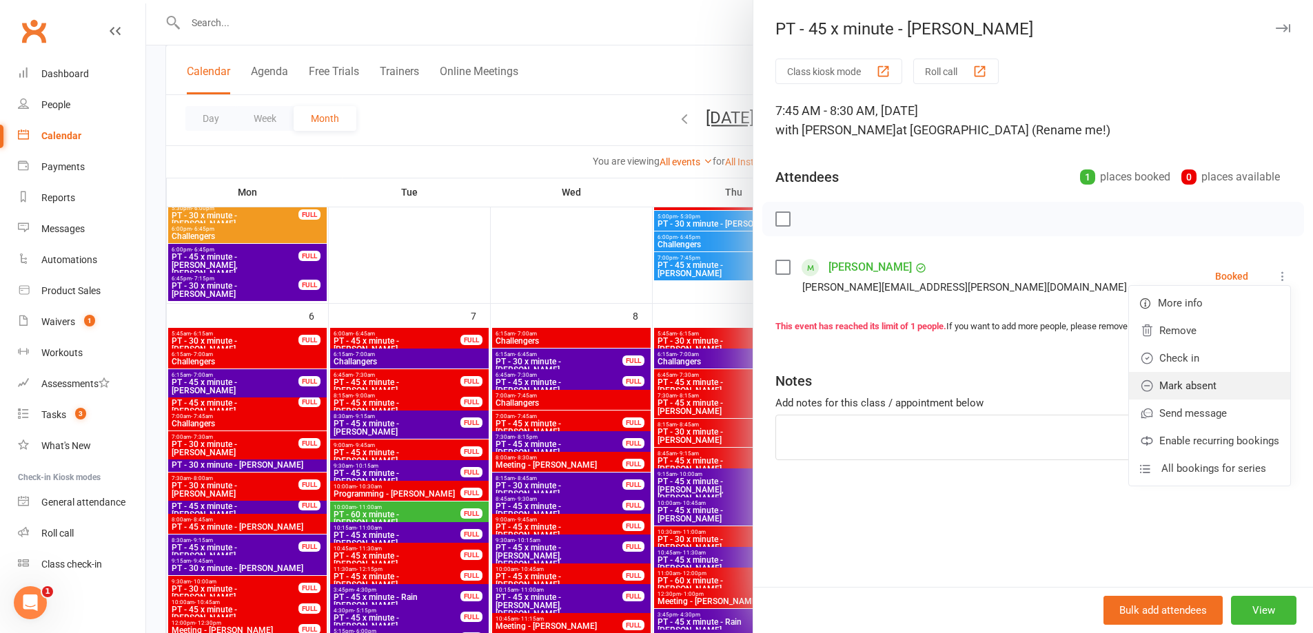
click at [1228, 385] on link "Mark absent" at bounding box center [1209, 386] width 161 height 28
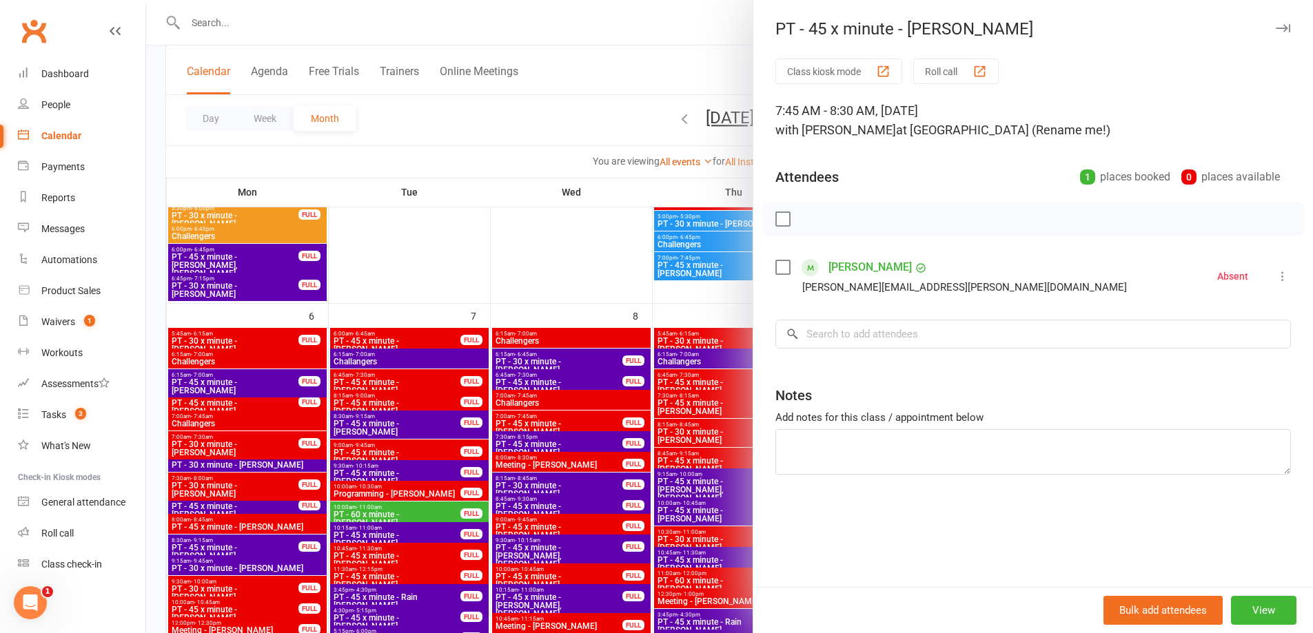
click at [1279, 30] on icon "button" at bounding box center [1283, 28] width 14 height 8
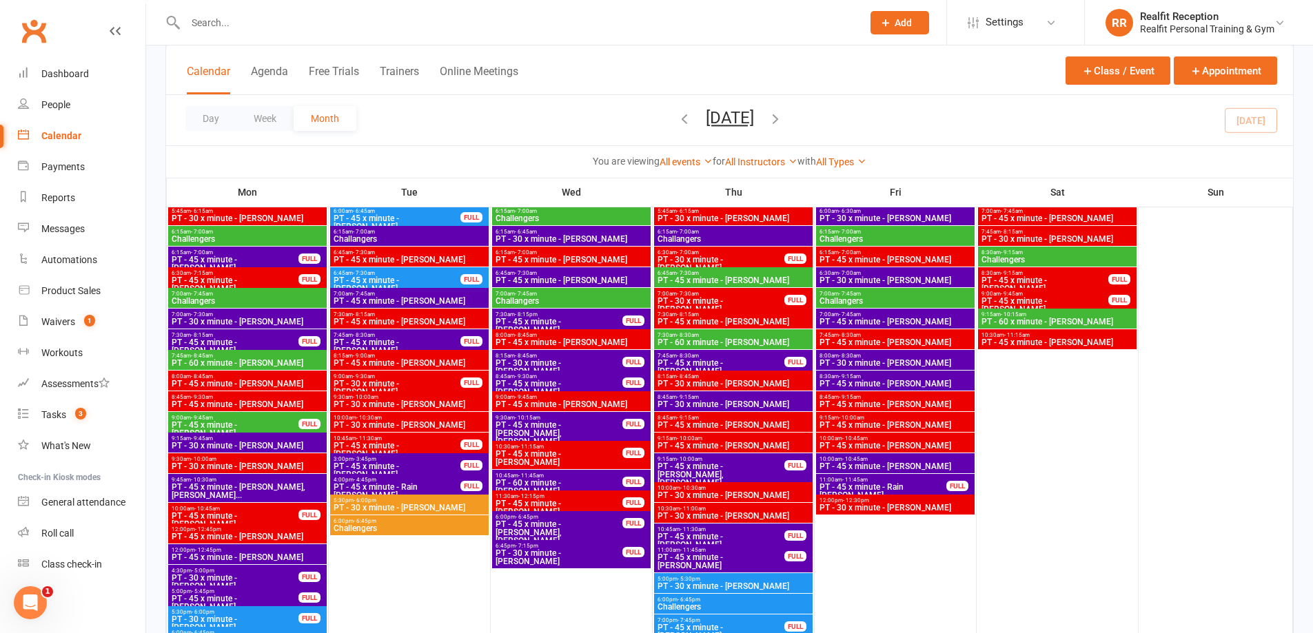
scroll to position [896, 0]
